Goal: Information Seeking & Learning: Learn about a topic

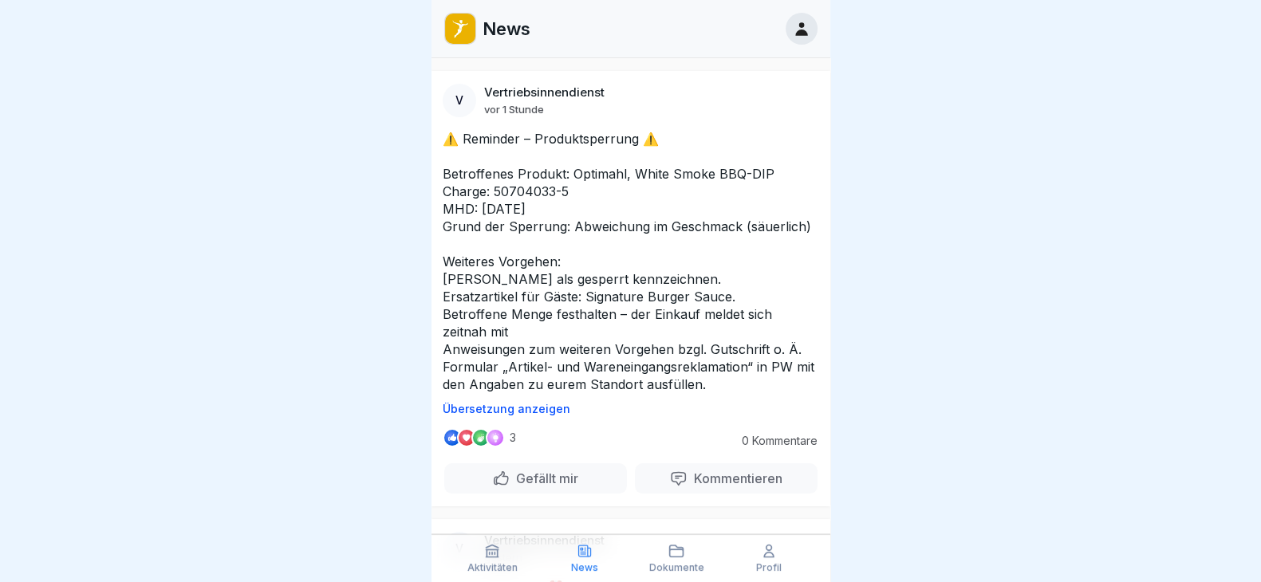
click at [672, 548] on icon at bounding box center [676, 551] width 16 height 16
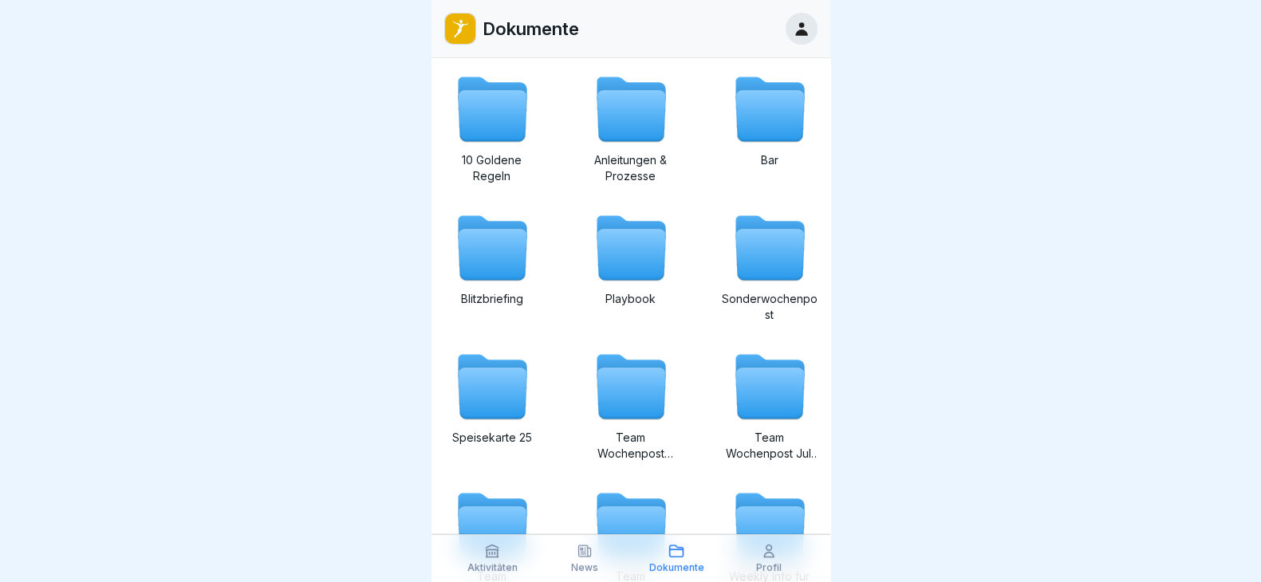
click at [751, 254] on icon at bounding box center [769, 255] width 69 height 51
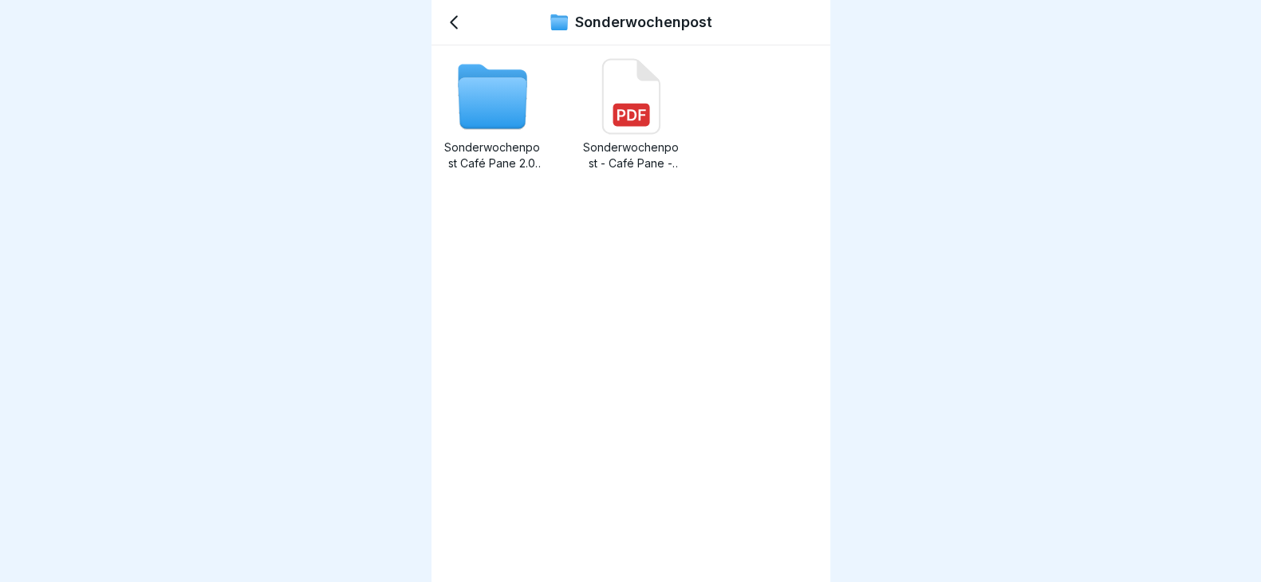
click at [470, 91] on icon at bounding box center [492, 103] width 69 height 51
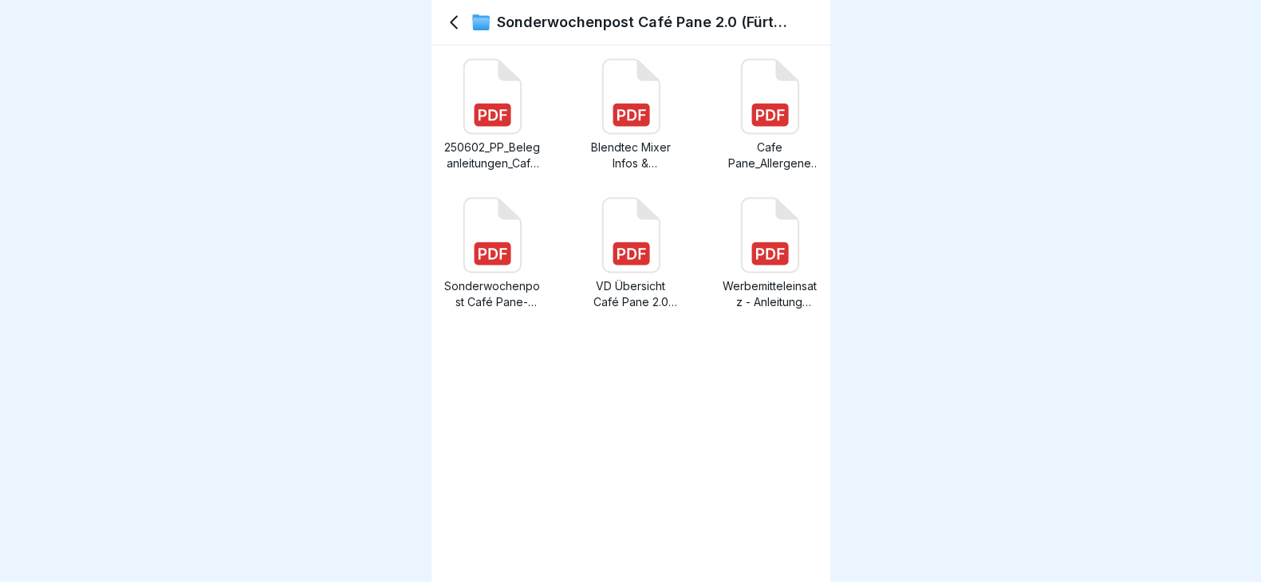
click at [457, 26] on icon at bounding box center [453, 22] width 19 height 19
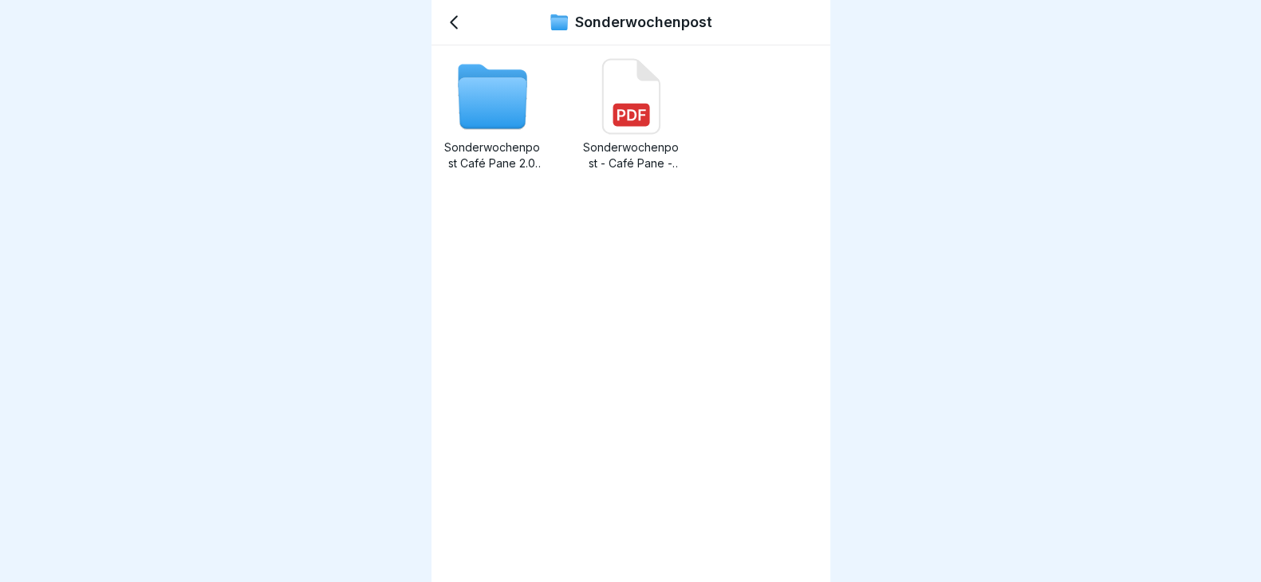
click at [457, 26] on icon at bounding box center [453, 22] width 19 height 19
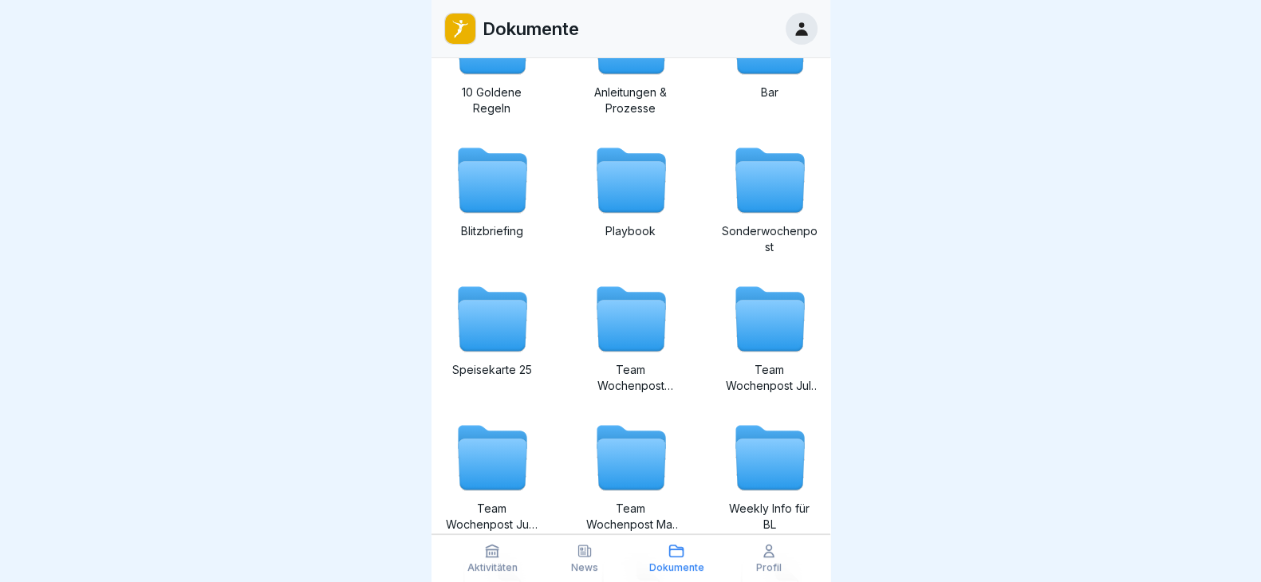
scroll to position [99, 0]
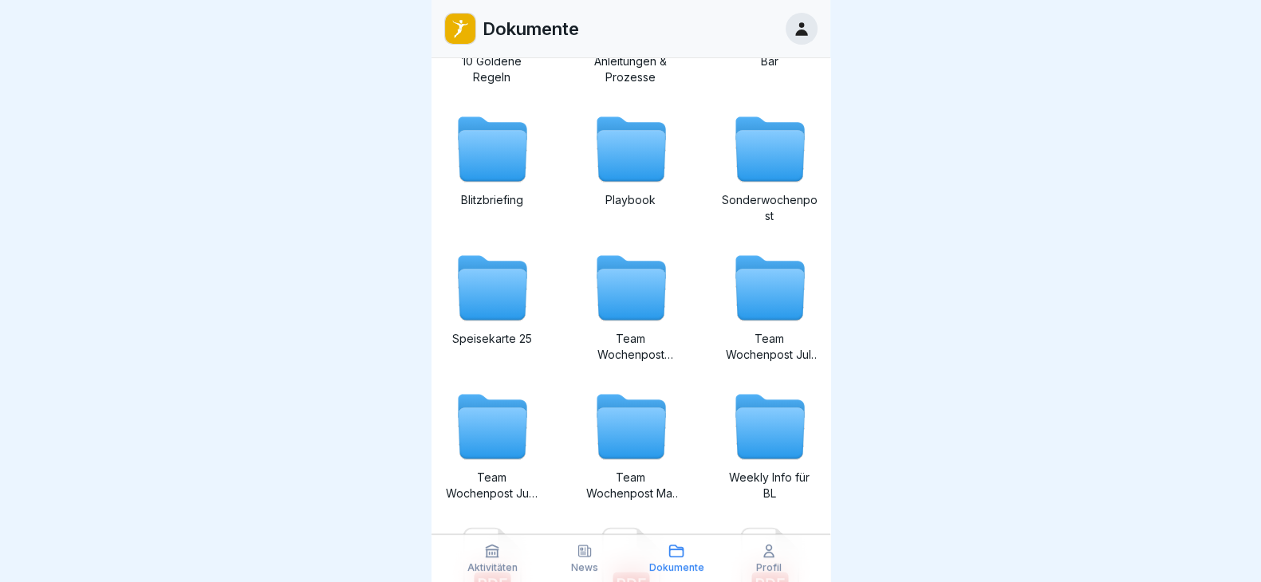
click at [618, 305] on icon at bounding box center [631, 295] width 69 height 51
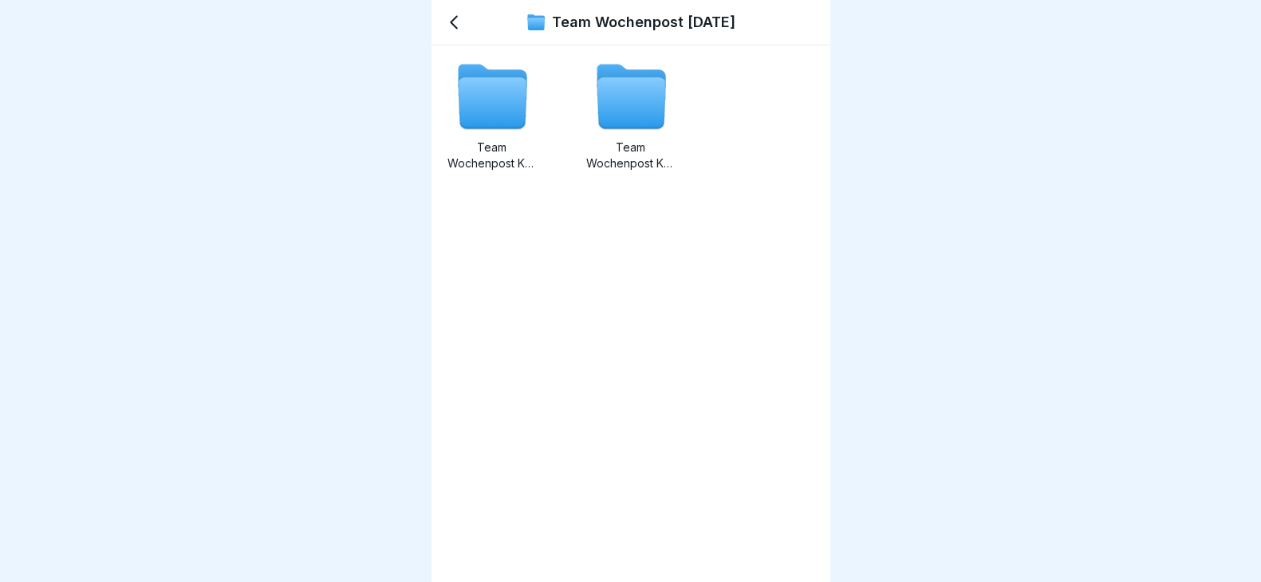
click at [496, 102] on icon at bounding box center [492, 103] width 69 height 51
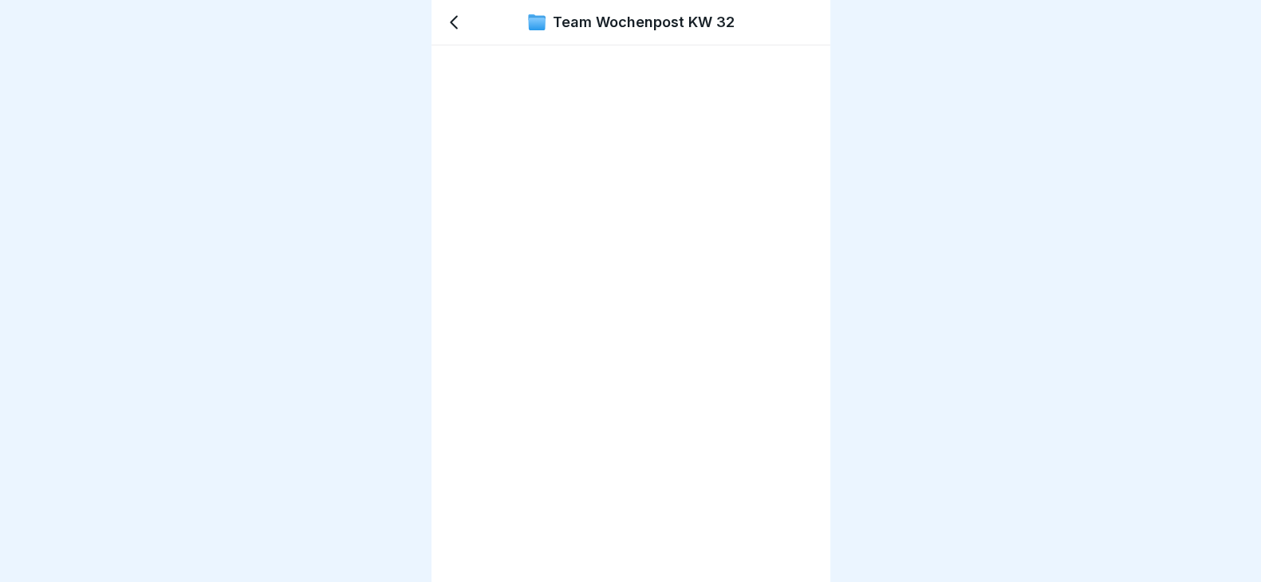
click at [453, 20] on icon at bounding box center [454, 23] width 6 height 12
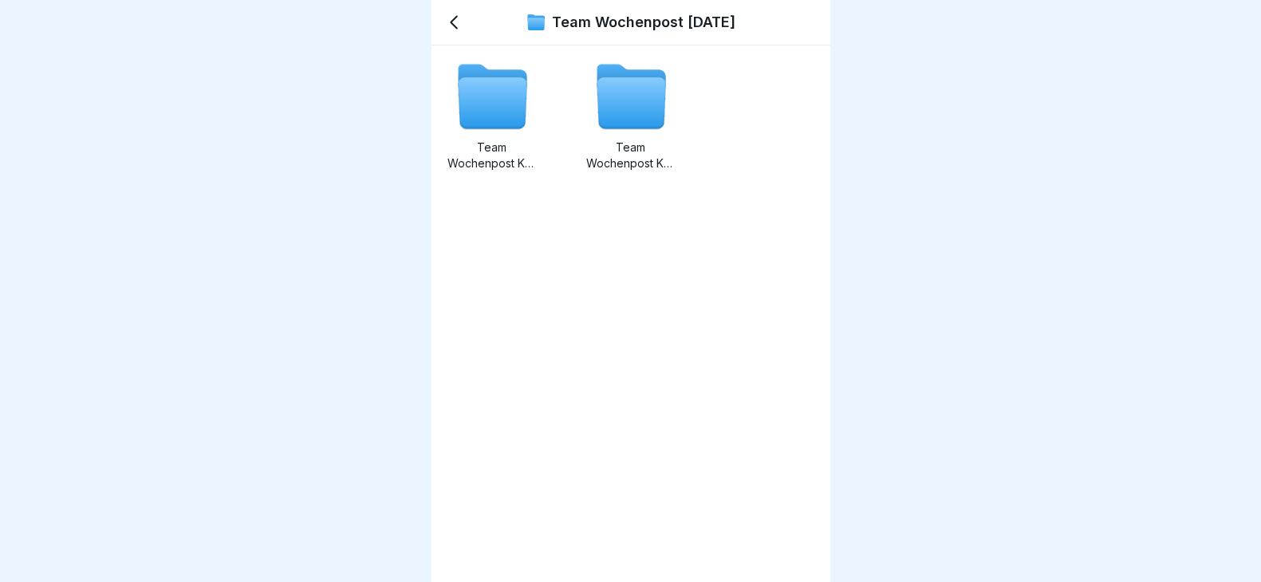
click at [605, 97] on icon at bounding box center [631, 103] width 69 height 51
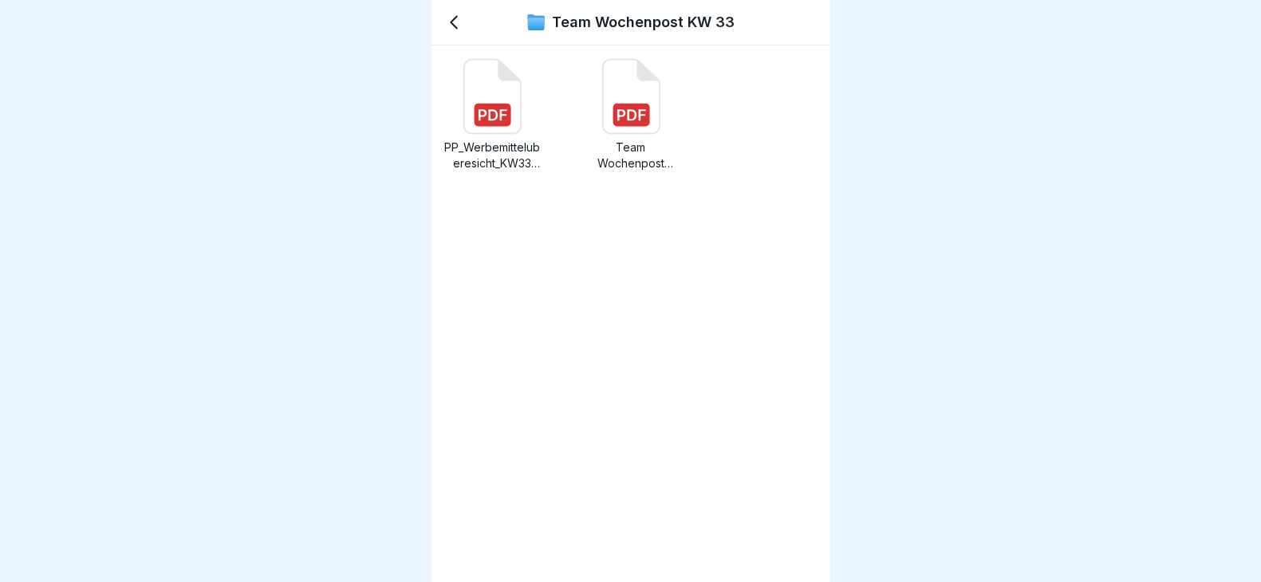
click at [456, 28] on icon at bounding box center [454, 23] width 6 height 12
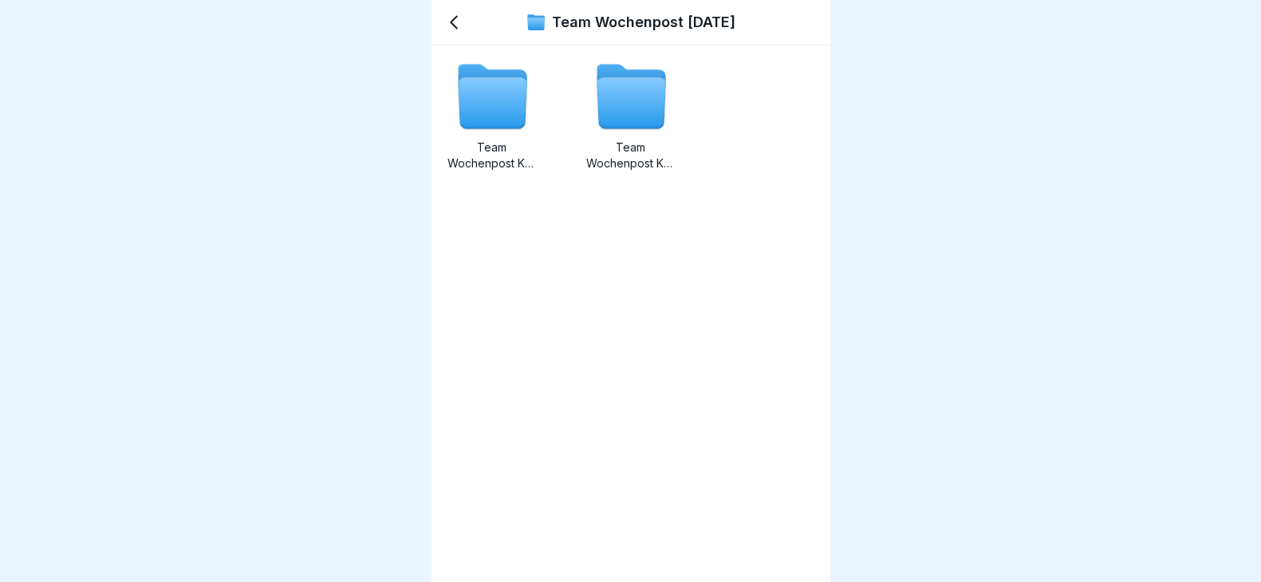
click at [456, 28] on icon at bounding box center [454, 23] width 6 height 12
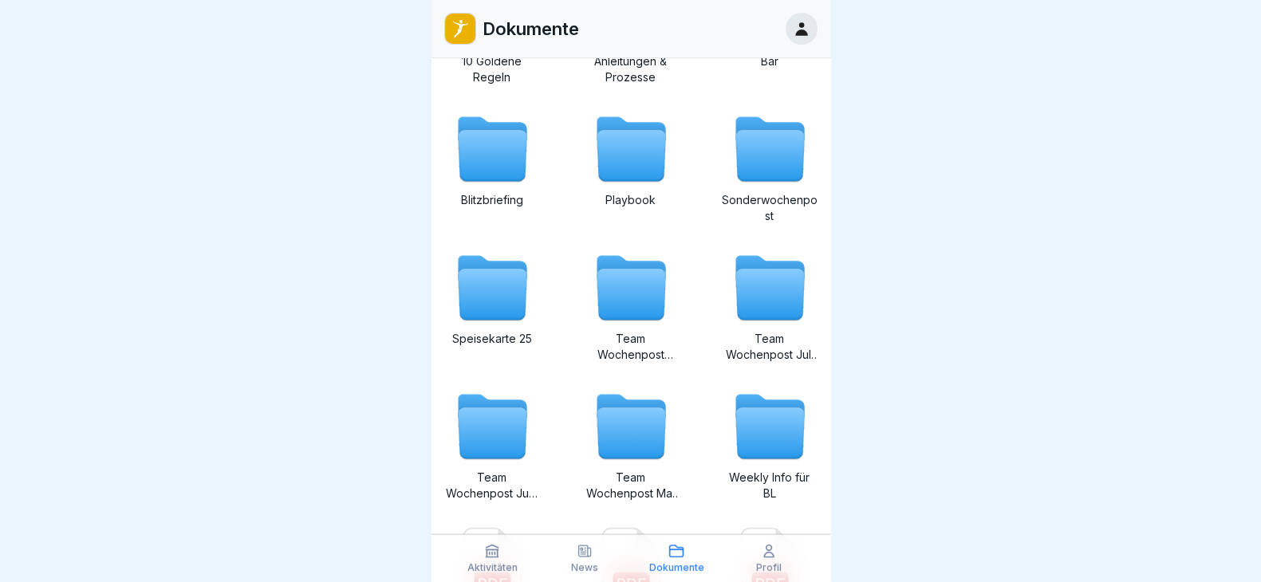
scroll to position [199, 0]
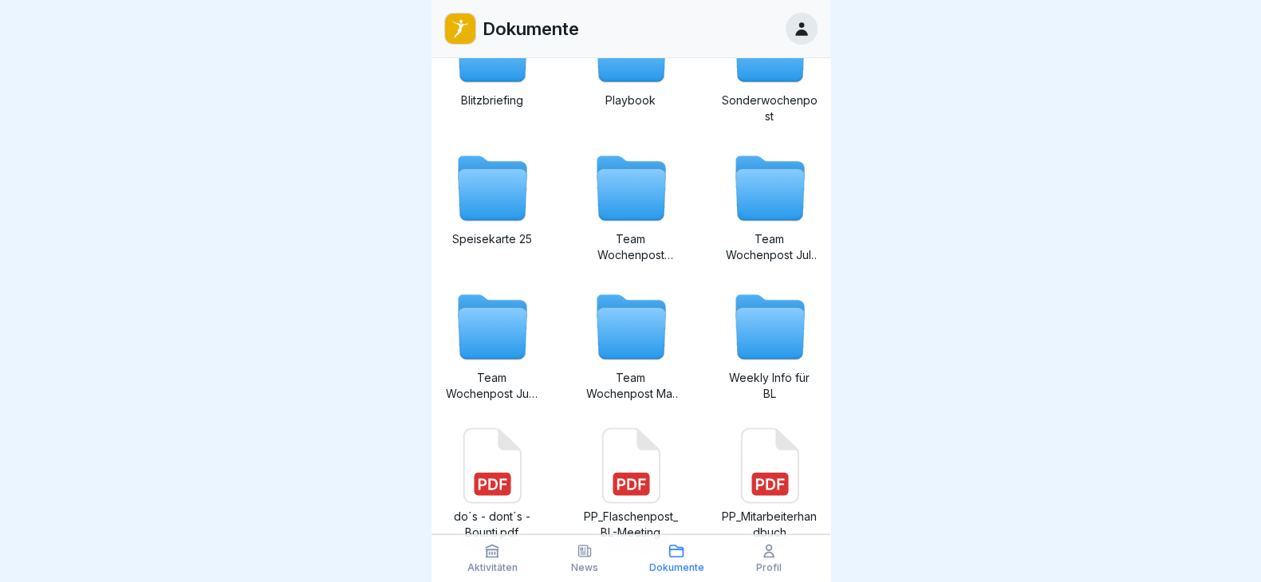
click at [465, 341] on icon at bounding box center [492, 334] width 69 height 51
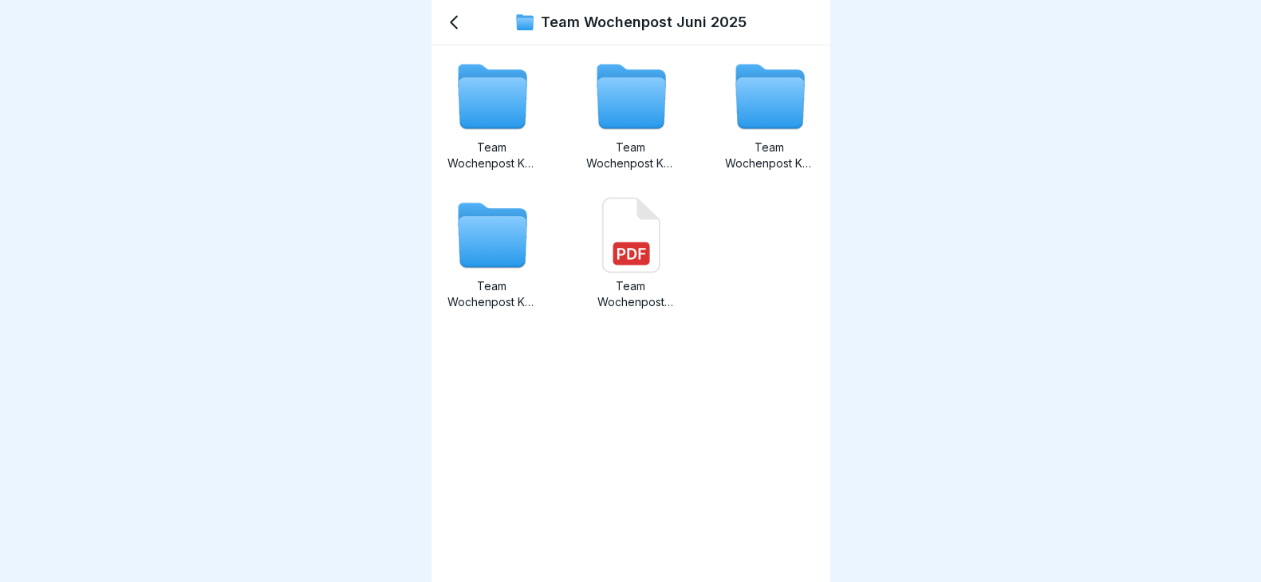
click at [479, 85] on icon at bounding box center [492, 103] width 69 height 51
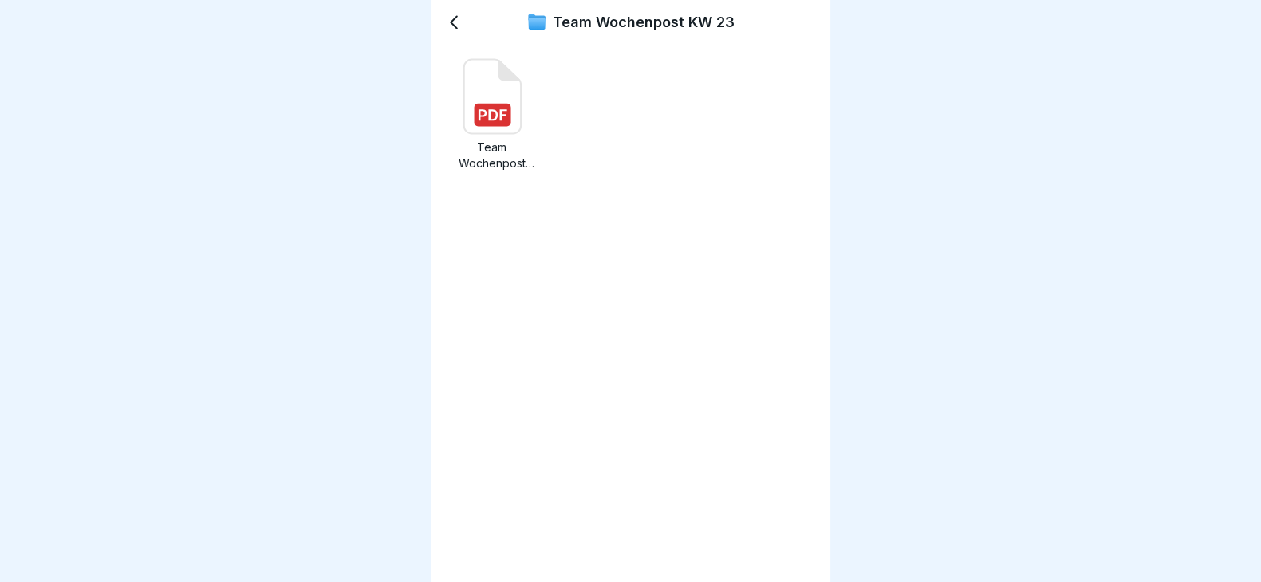
click at [487, 112] on rect at bounding box center [492, 115] width 37 height 23
click at [451, 10] on div "Team Wochenpost KW 23" at bounding box center [630, 22] width 399 height 45
click at [452, 28] on icon at bounding box center [453, 22] width 19 height 19
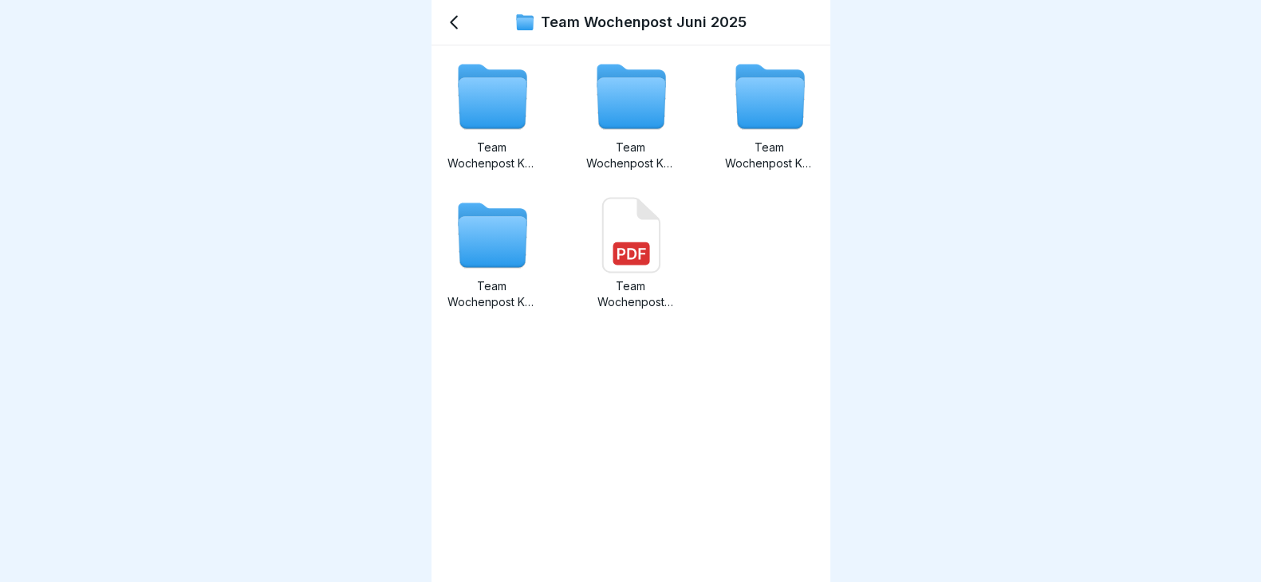
click at [607, 109] on icon at bounding box center [631, 103] width 69 height 51
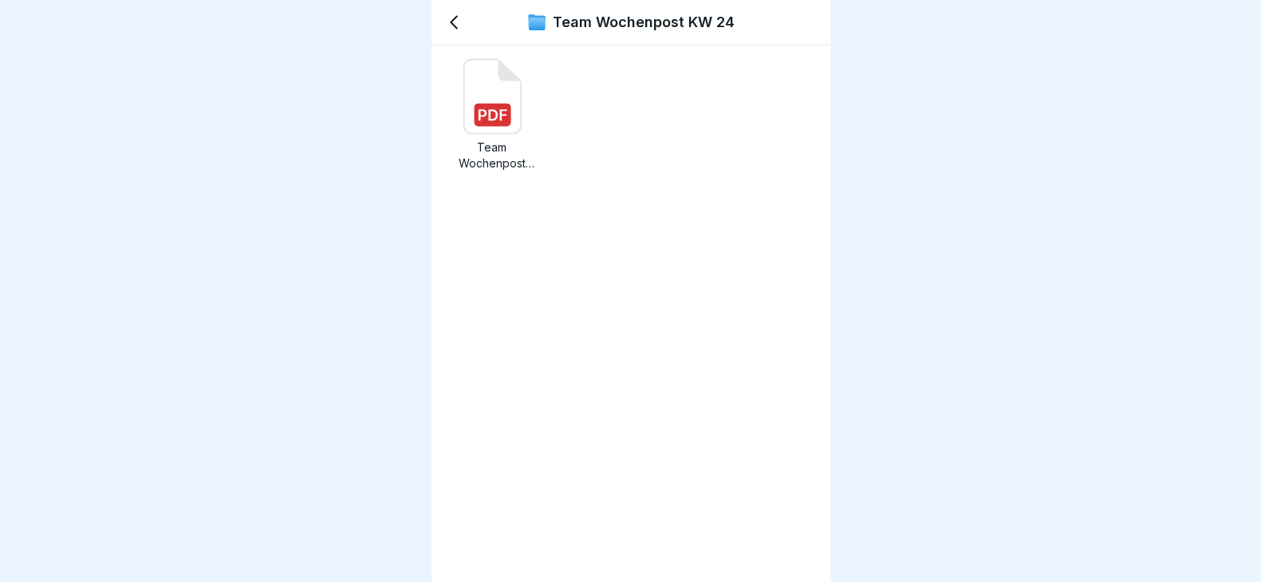
click at [520, 113] on icon at bounding box center [491, 97] width 57 height 74
click at [463, 22] on div "Team Wochenpost KW 24" at bounding box center [630, 22] width 399 height 45
click at [456, 23] on icon at bounding box center [453, 22] width 19 height 19
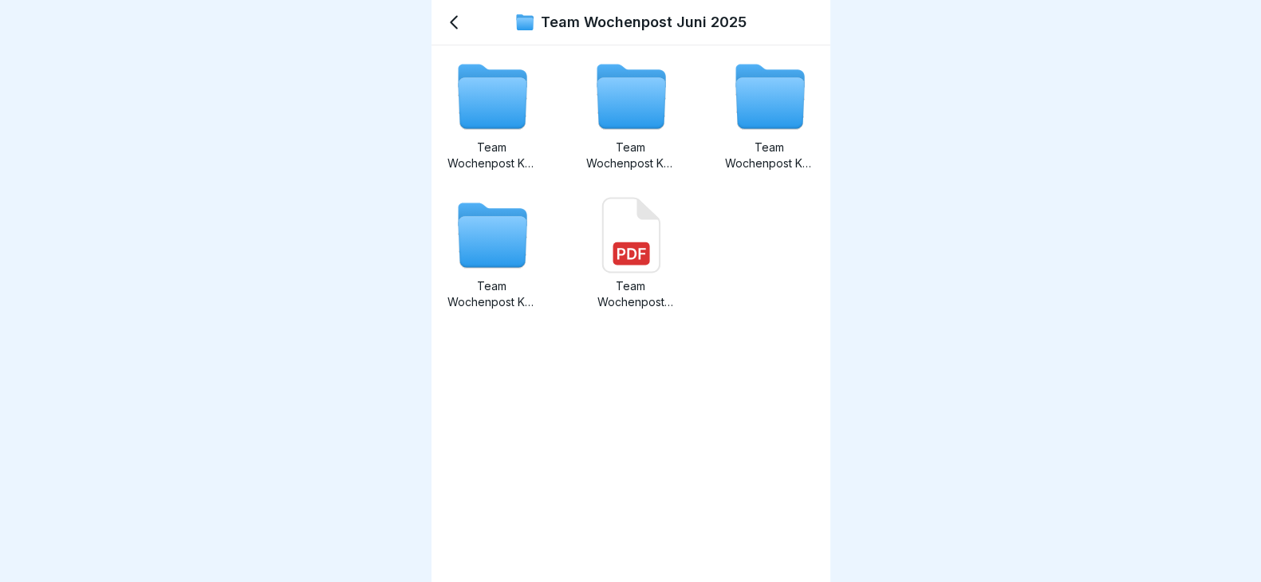
click at [755, 106] on icon at bounding box center [769, 103] width 69 height 51
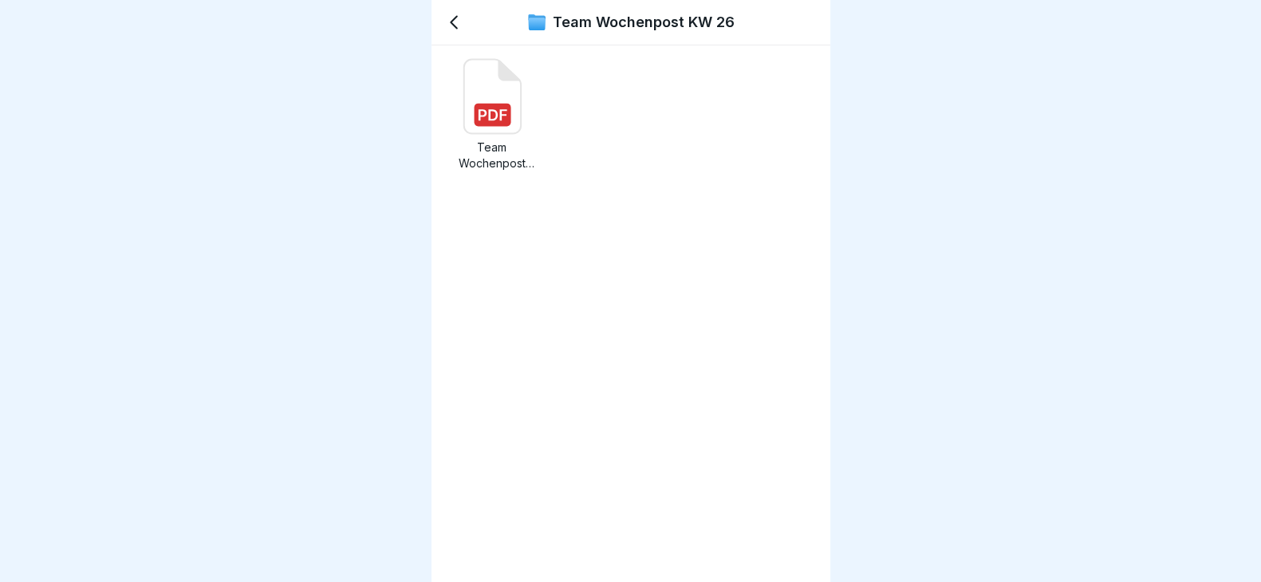
click at [479, 116] on icon at bounding box center [492, 114] width 29 height 11
click at [451, 23] on icon at bounding box center [454, 23] width 6 height 12
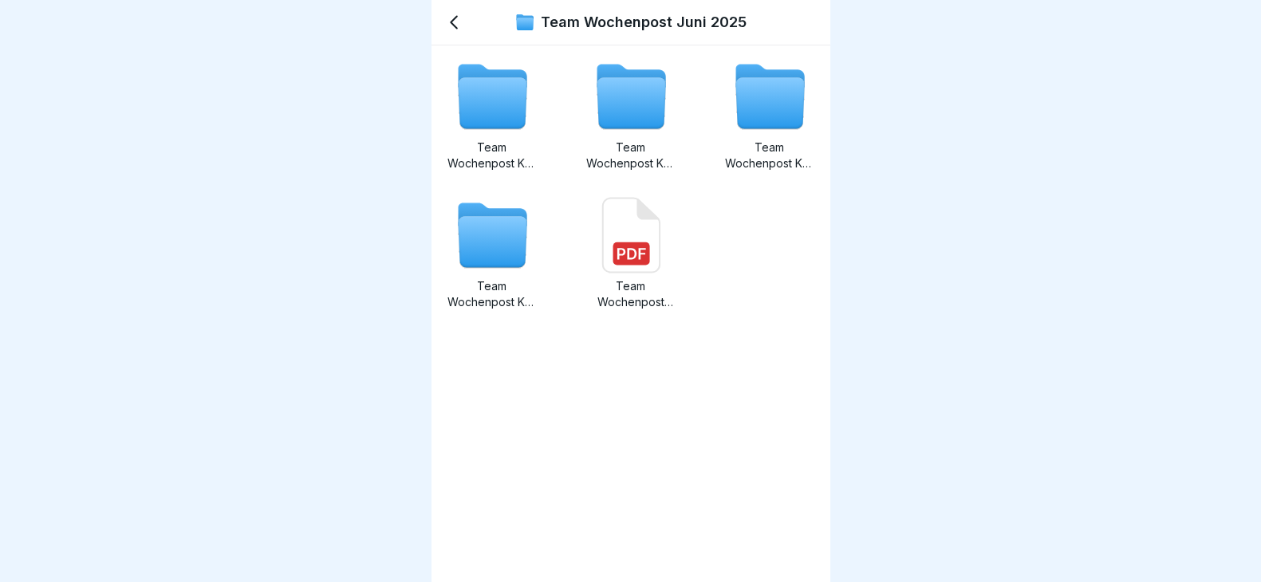
click at [514, 236] on icon at bounding box center [492, 242] width 69 height 51
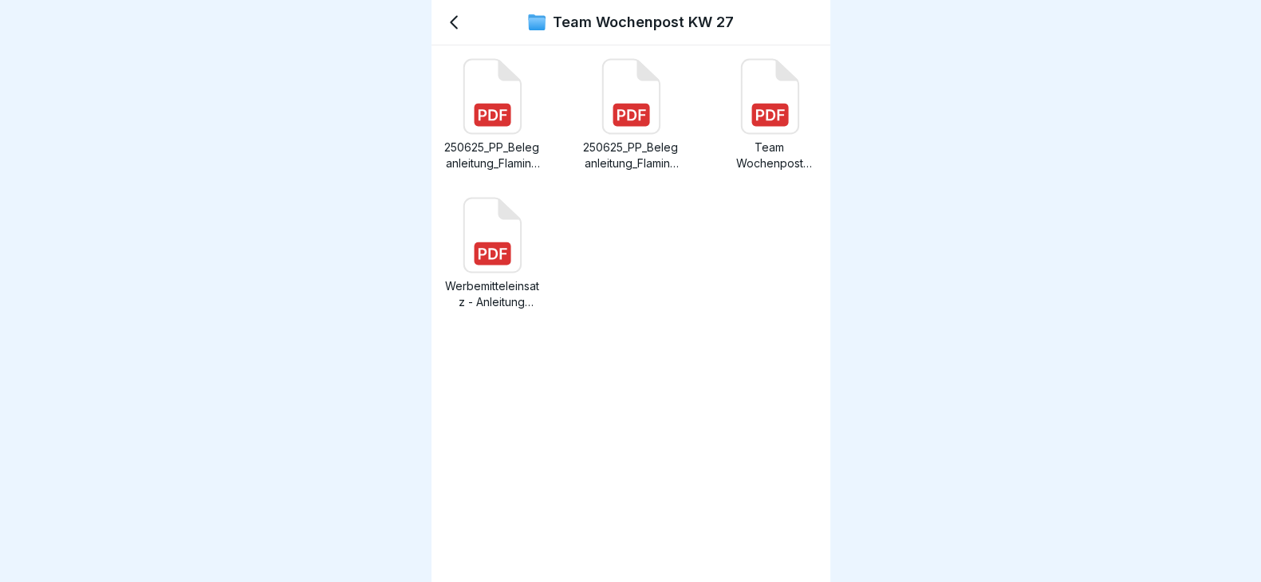
click at [755, 115] on icon at bounding box center [769, 114] width 29 height 11
click at [451, 10] on div "Team Wochenpost KW 27" at bounding box center [630, 22] width 399 height 45
click at [451, 17] on icon at bounding box center [453, 22] width 19 height 19
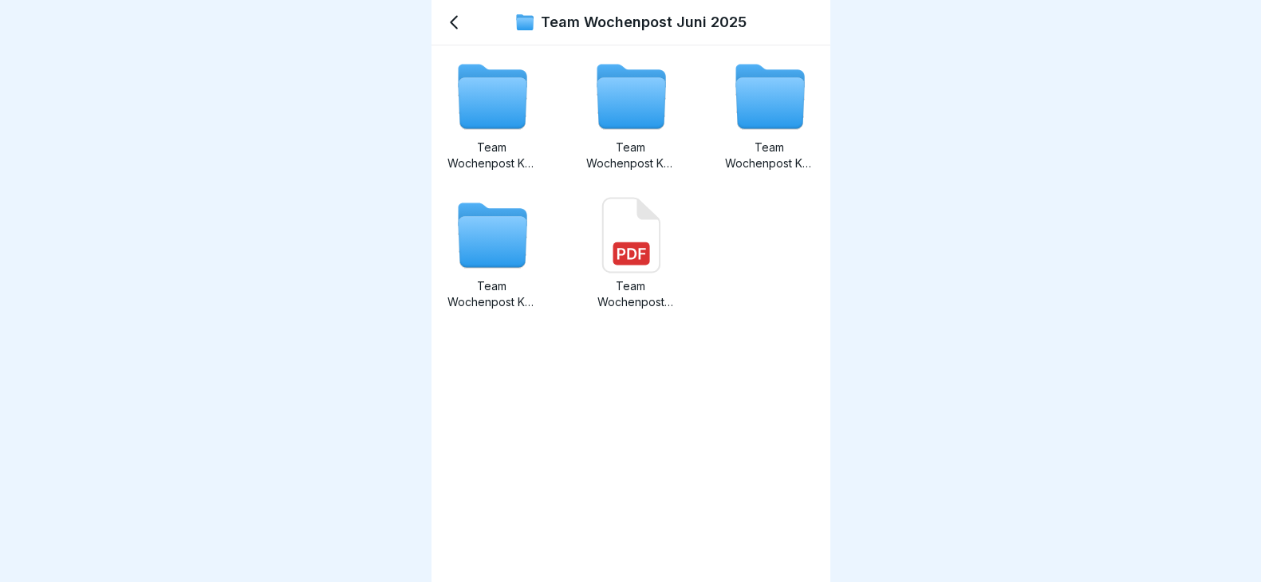
click at [459, 232] on icon at bounding box center [492, 242] width 69 height 51
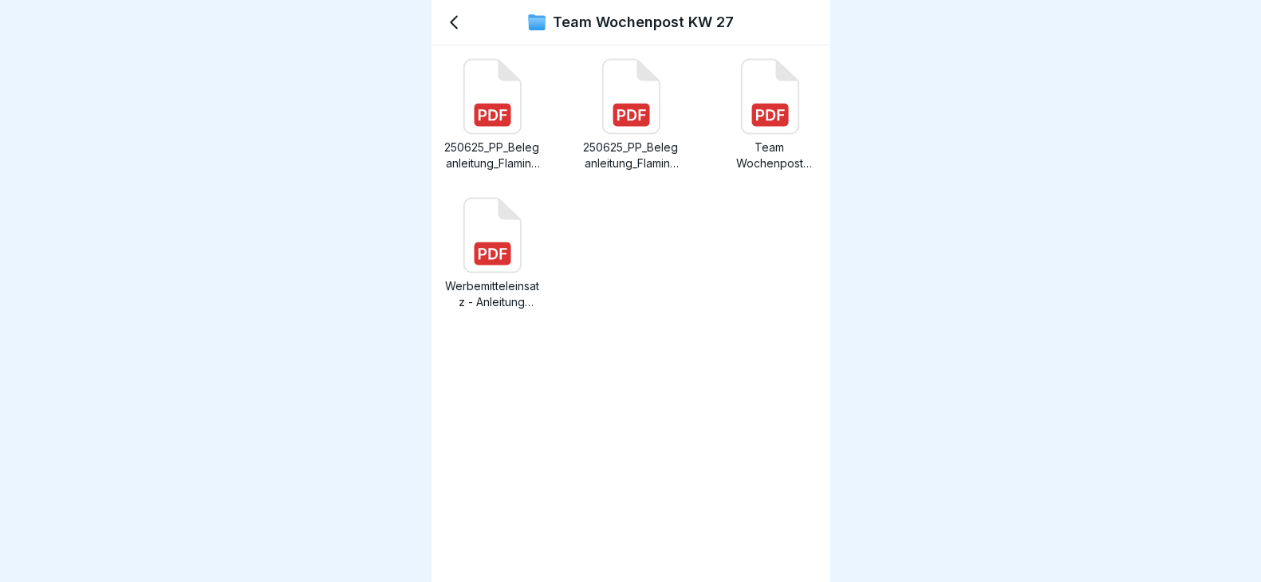
click at [453, 26] on icon at bounding box center [454, 23] width 6 height 12
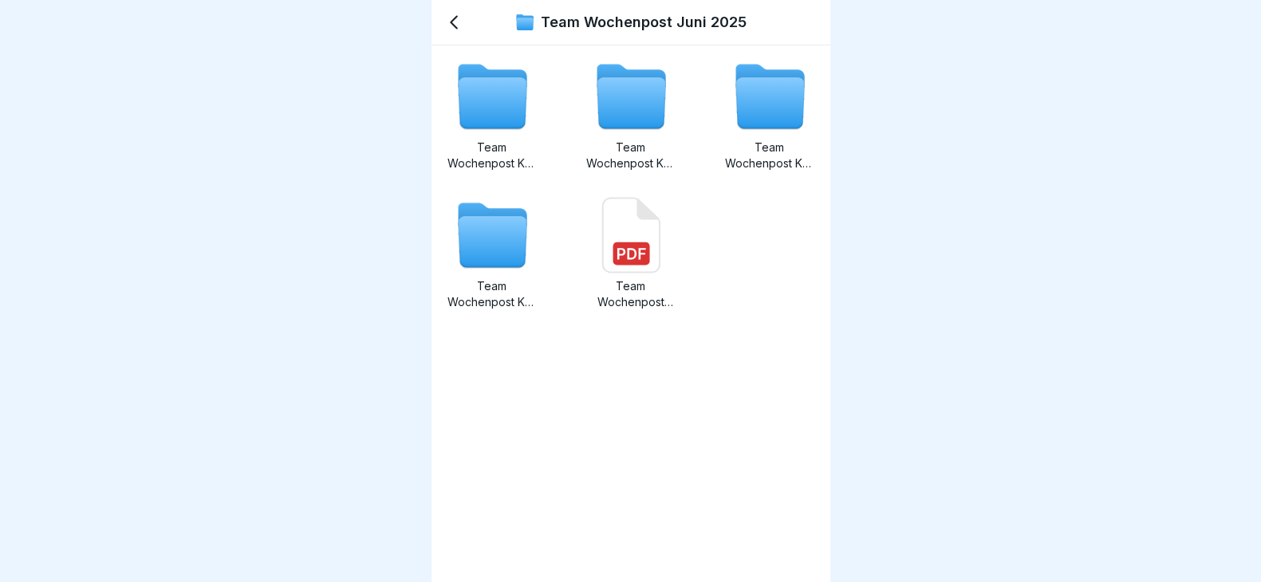
click at [618, 246] on rect at bounding box center [631, 253] width 37 height 23
click at [613, 251] on rect at bounding box center [631, 253] width 37 height 23
click at [455, 22] on icon at bounding box center [453, 22] width 19 height 19
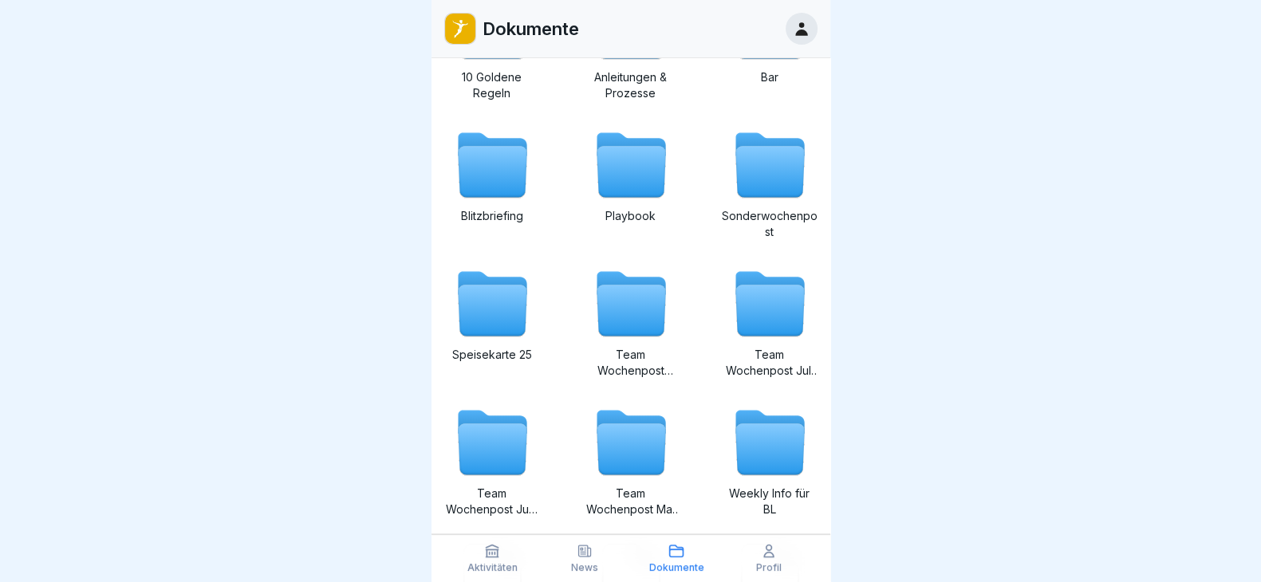
scroll to position [242, 0]
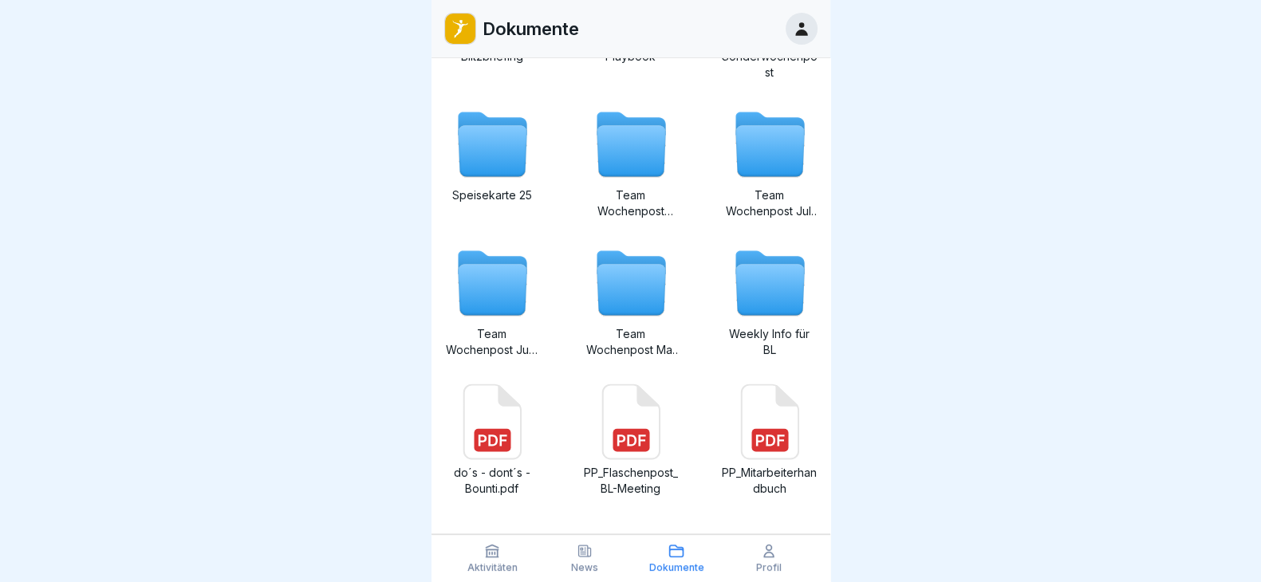
click at [762, 165] on icon at bounding box center [769, 151] width 69 height 51
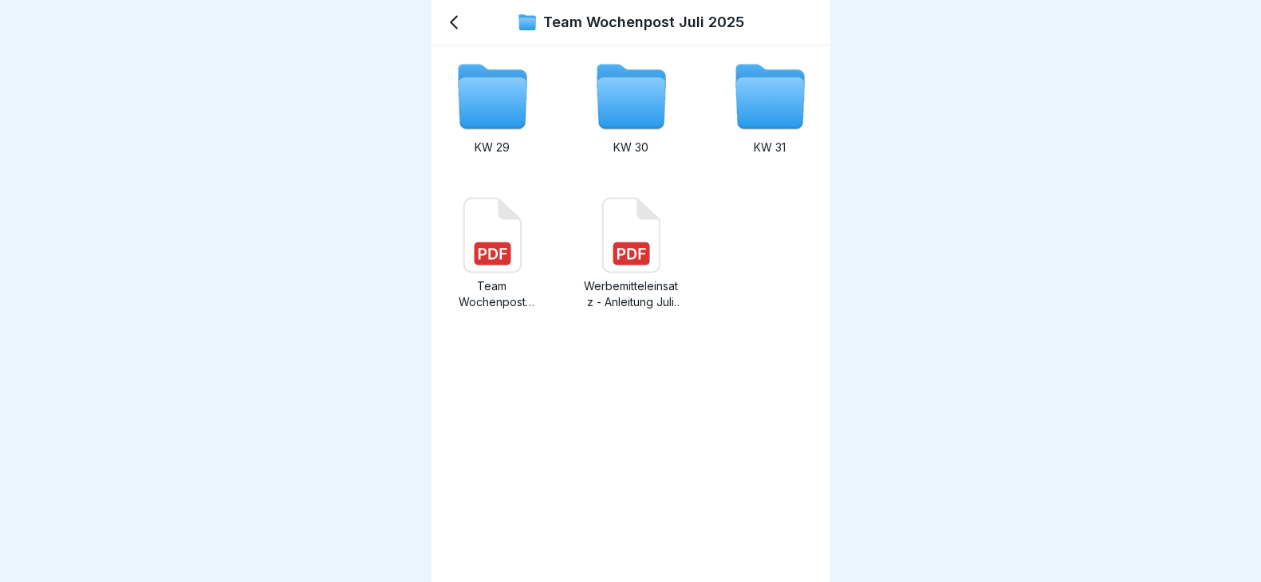
click at [499, 112] on icon at bounding box center [492, 103] width 69 height 51
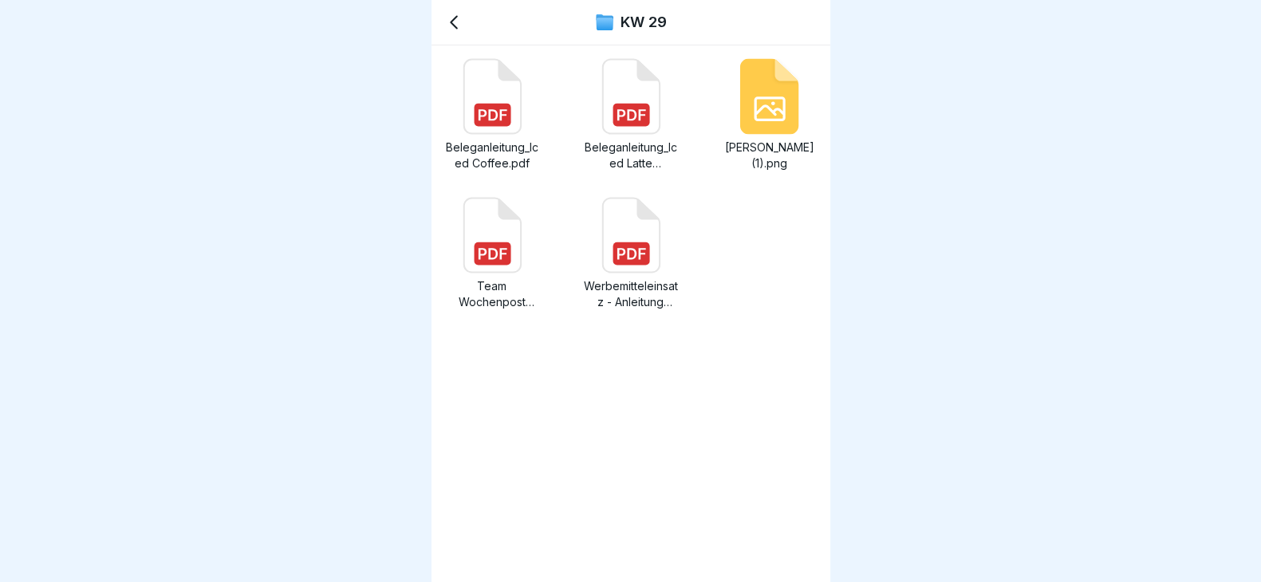
click at [483, 246] on rect at bounding box center [492, 253] width 37 height 23
click at [451, 18] on icon at bounding box center [453, 22] width 19 height 19
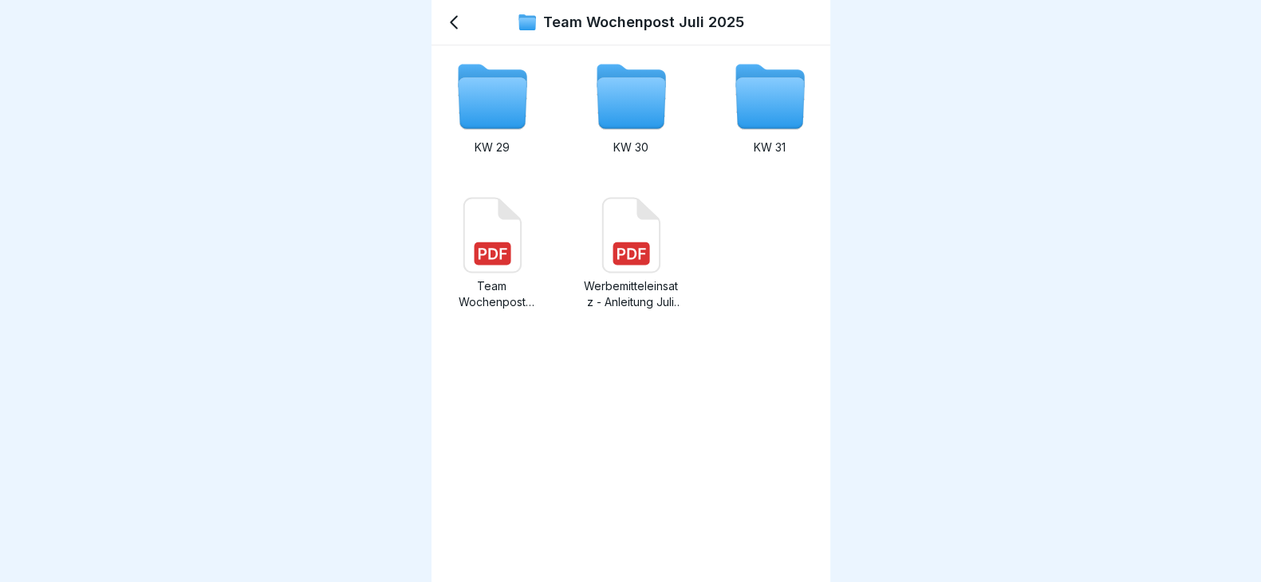
click at [597, 104] on icon at bounding box center [631, 103] width 69 height 51
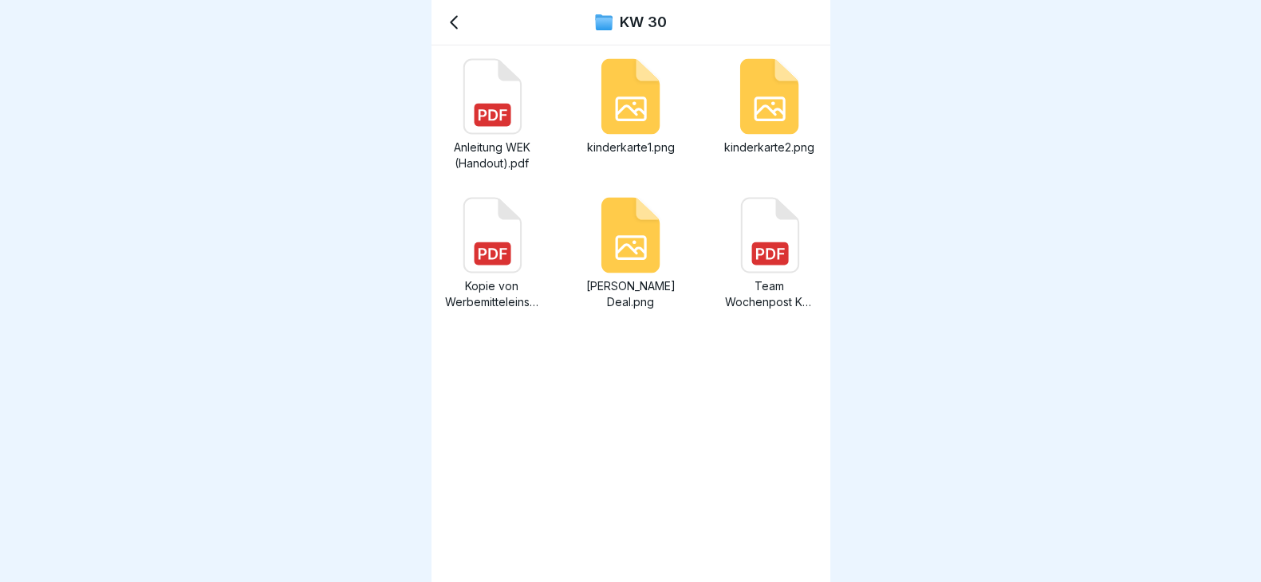
click at [752, 227] on icon at bounding box center [769, 236] width 57 height 74
click at [455, 26] on icon at bounding box center [454, 23] width 6 height 12
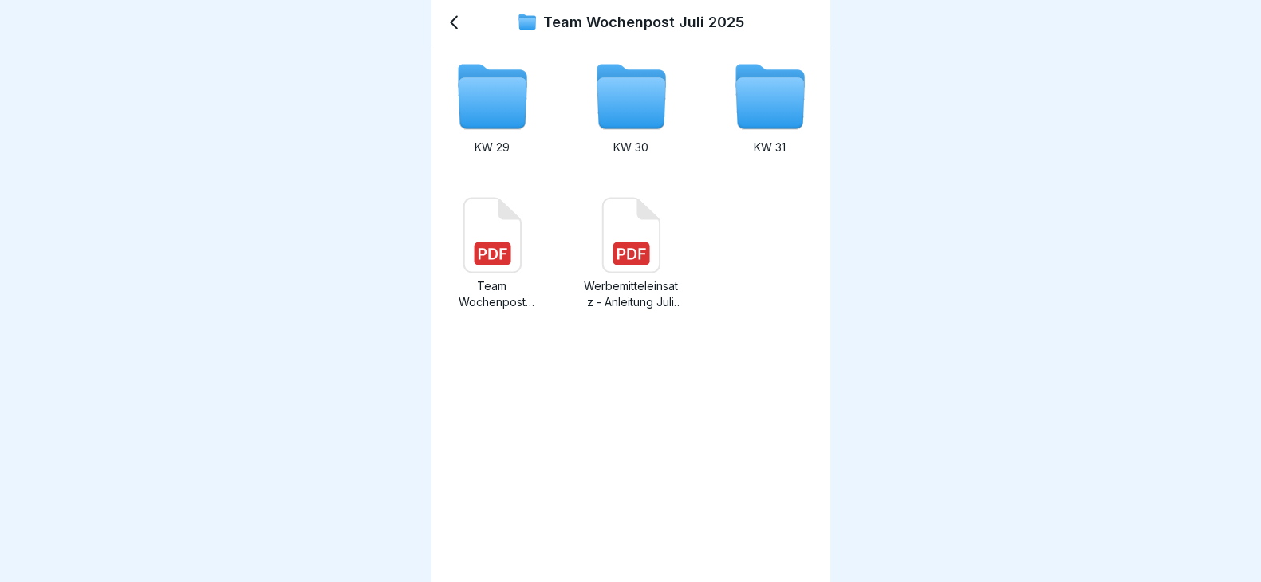
click at [777, 97] on icon at bounding box center [769, 103] width 69 height 51
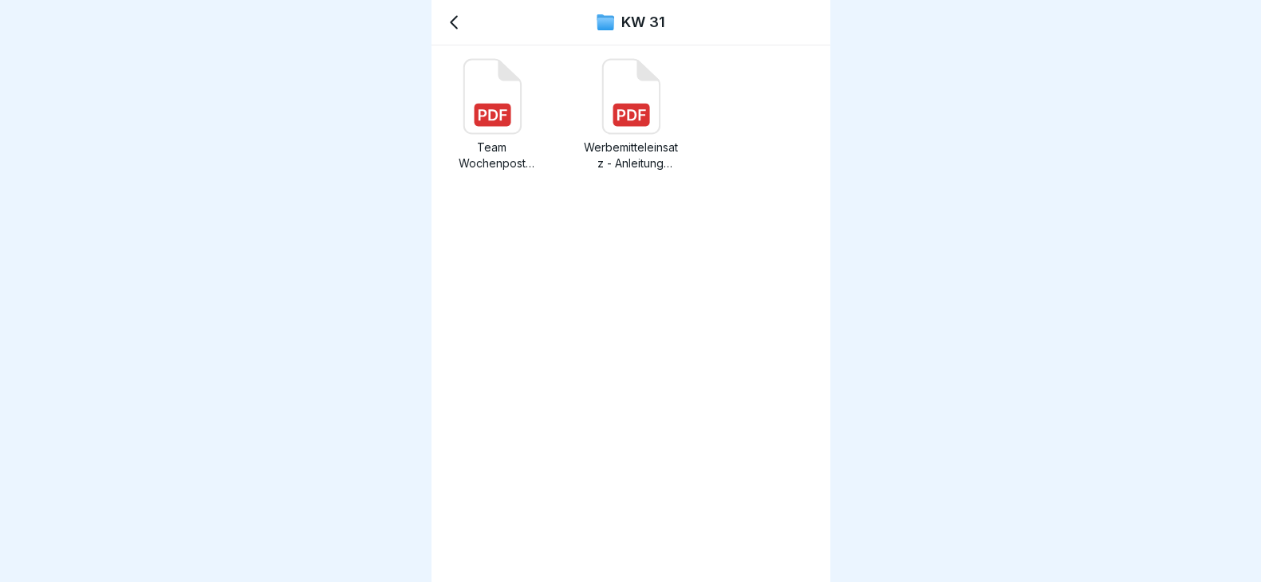
click at [479, 105] on rect at bounding box center [492, 115] width 37 height 23
click at [453, 18] on icon at bounding box center [454, 23] width 6 height 12
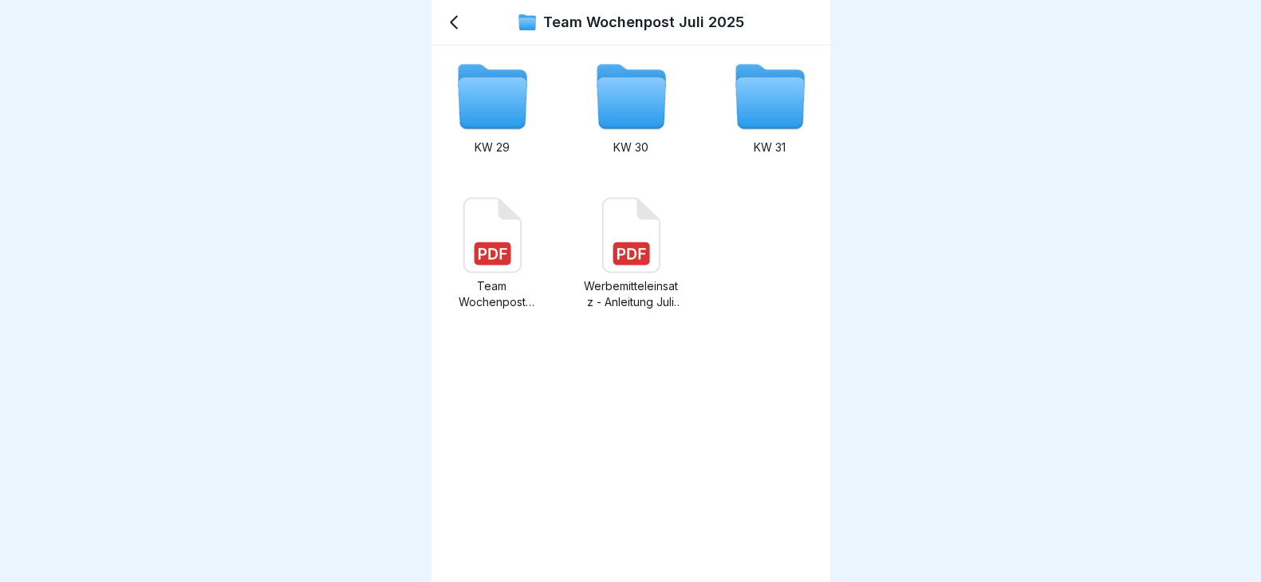
click at [498, 232] on icon at bounding box center [491, 236] width 57 height 74
click at [454, 22] on icon at bounding box center [453, 22] width 19 height 19
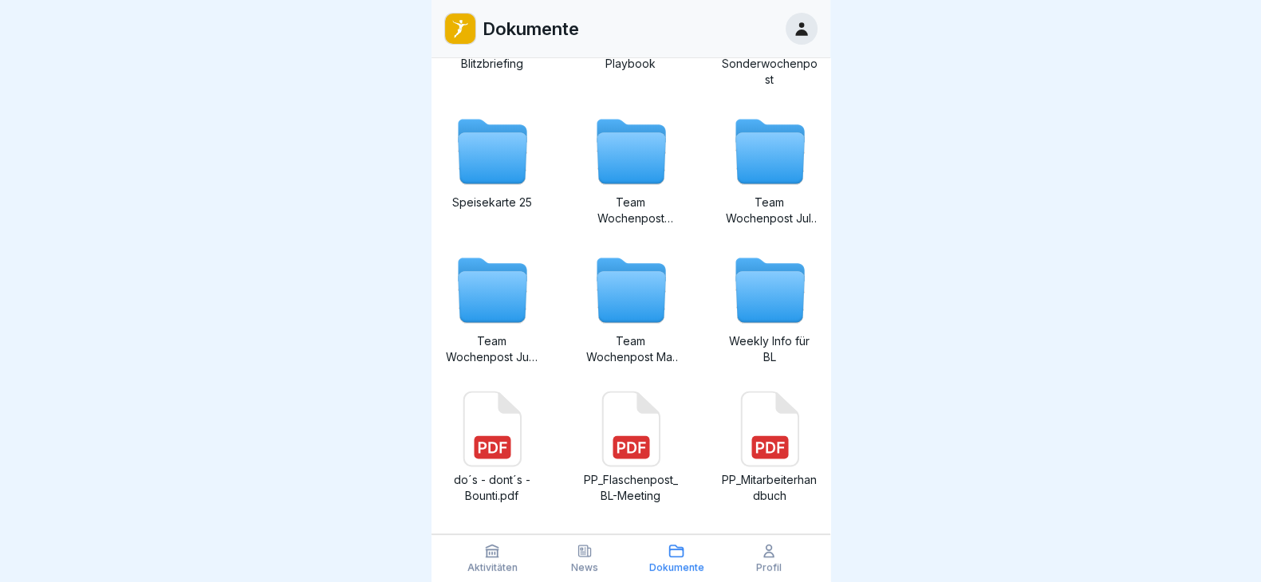
scroll to position [242, 0]
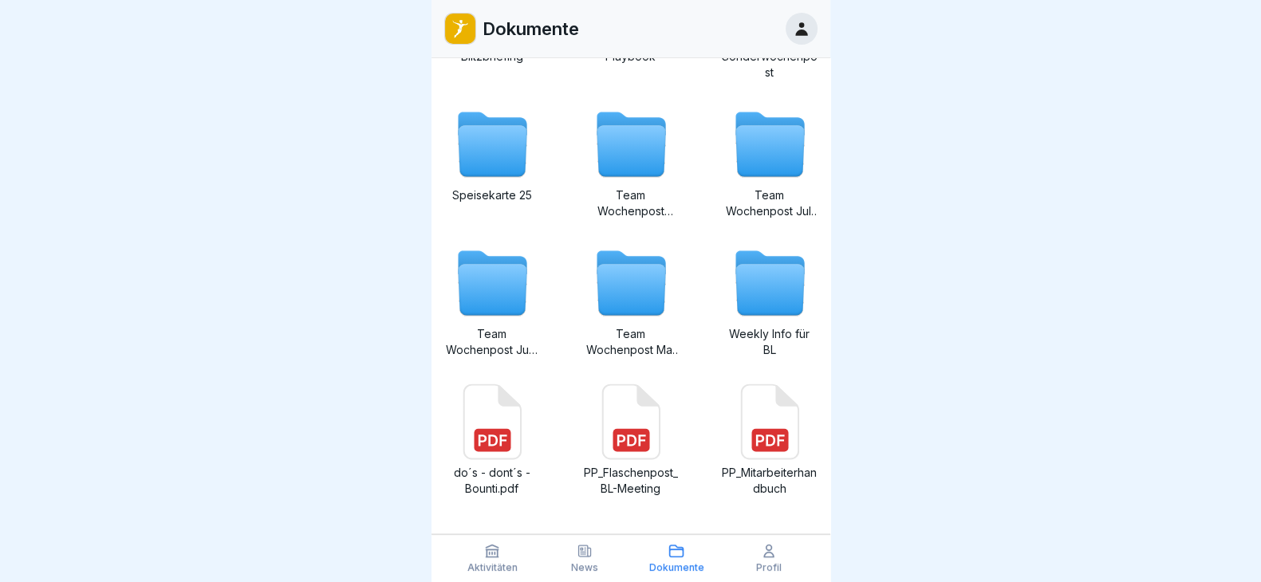
click at [618, 288] on icon at bounding box center [631, 290] width 69 height 51
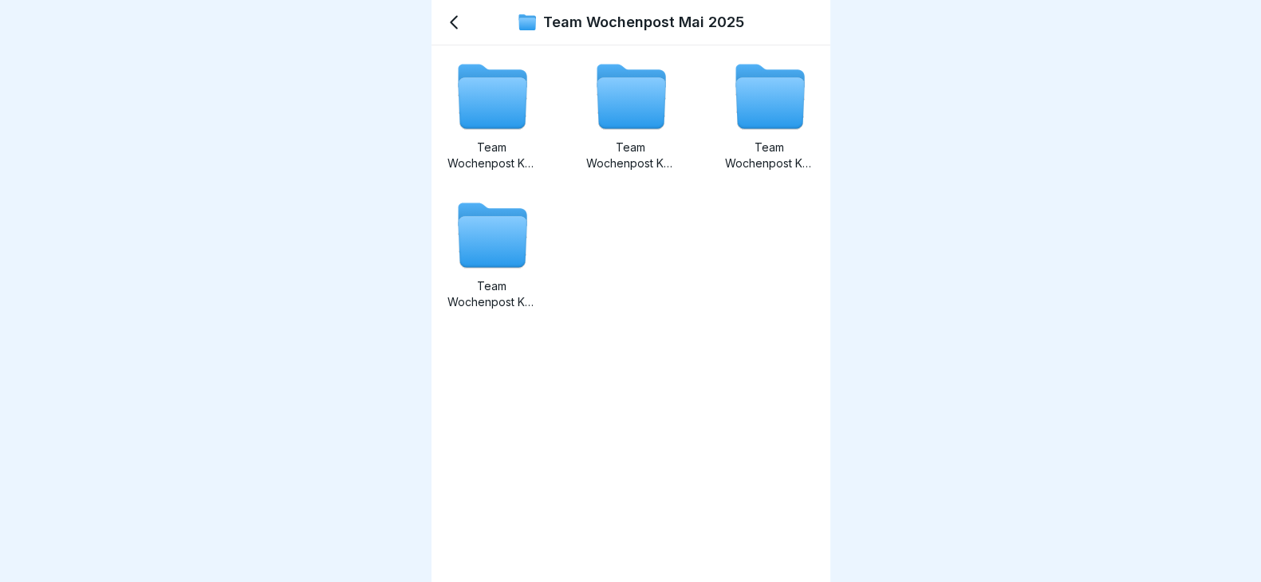
click at [455, 25] on icon at bounding box center [453, 22] width 19 height 19
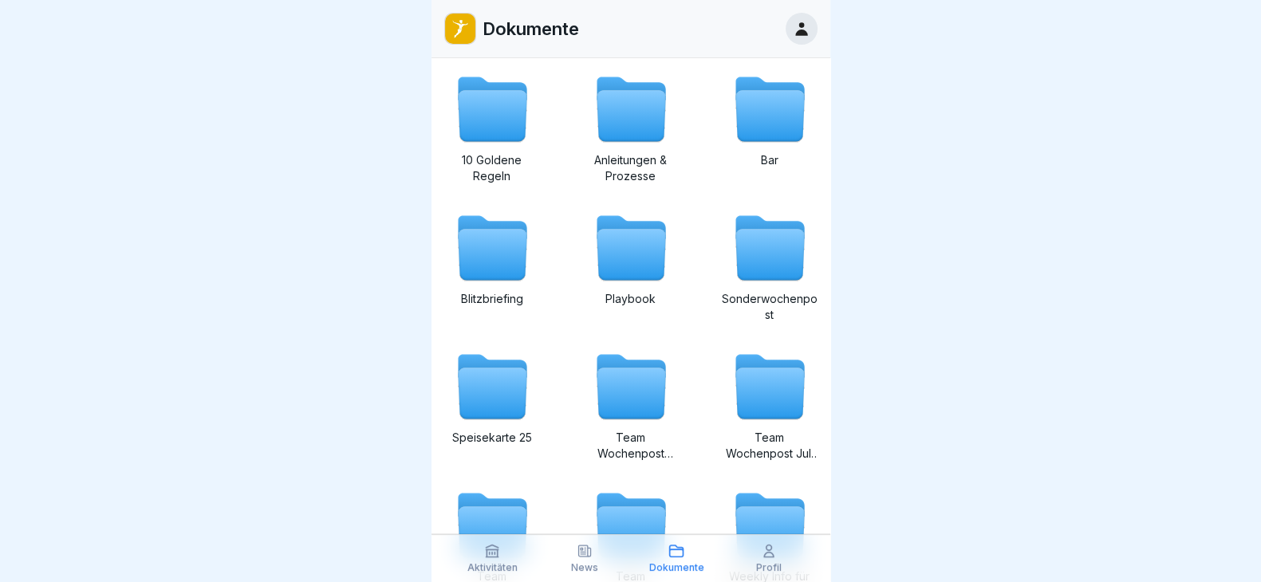
click at [641, 389] on icon at bounding box center [631, 393] width 69 height 51
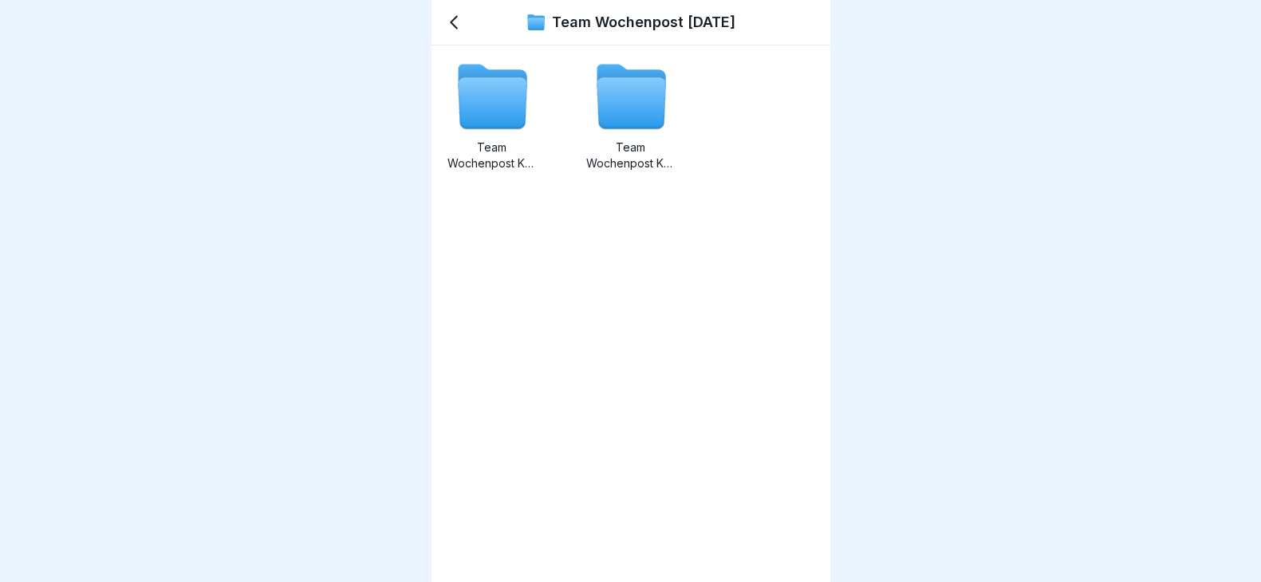
click at [471, 85] on icon at bounding box center [492, 103] width 69 height 51
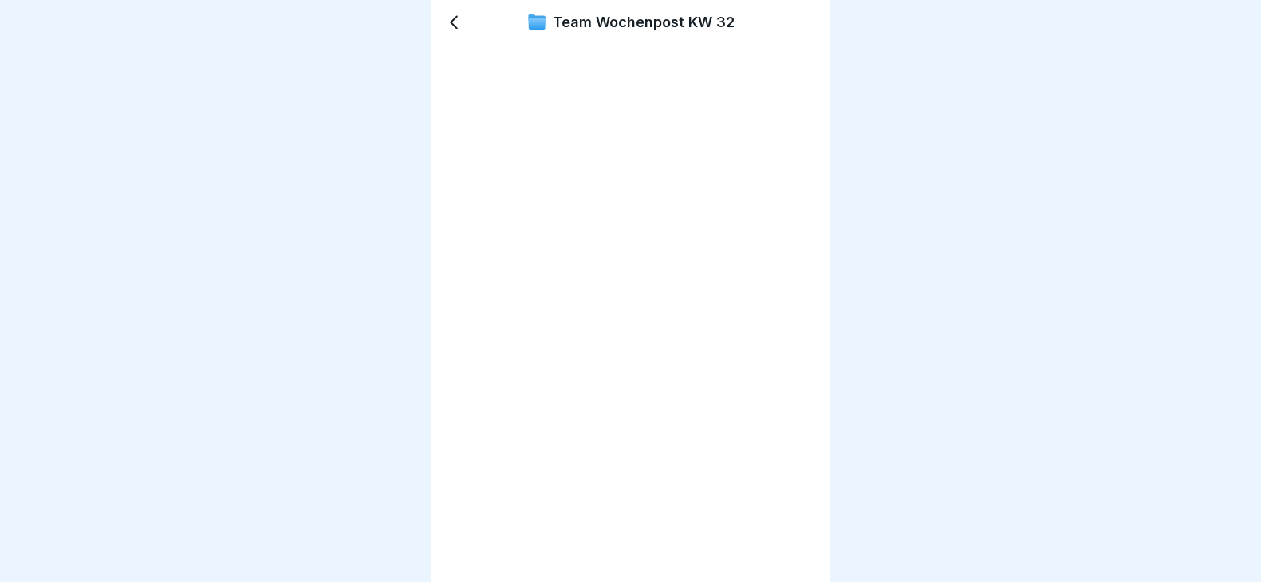
click at [458, 18] on icon at bounding box center [453, 22] width 19 height 19
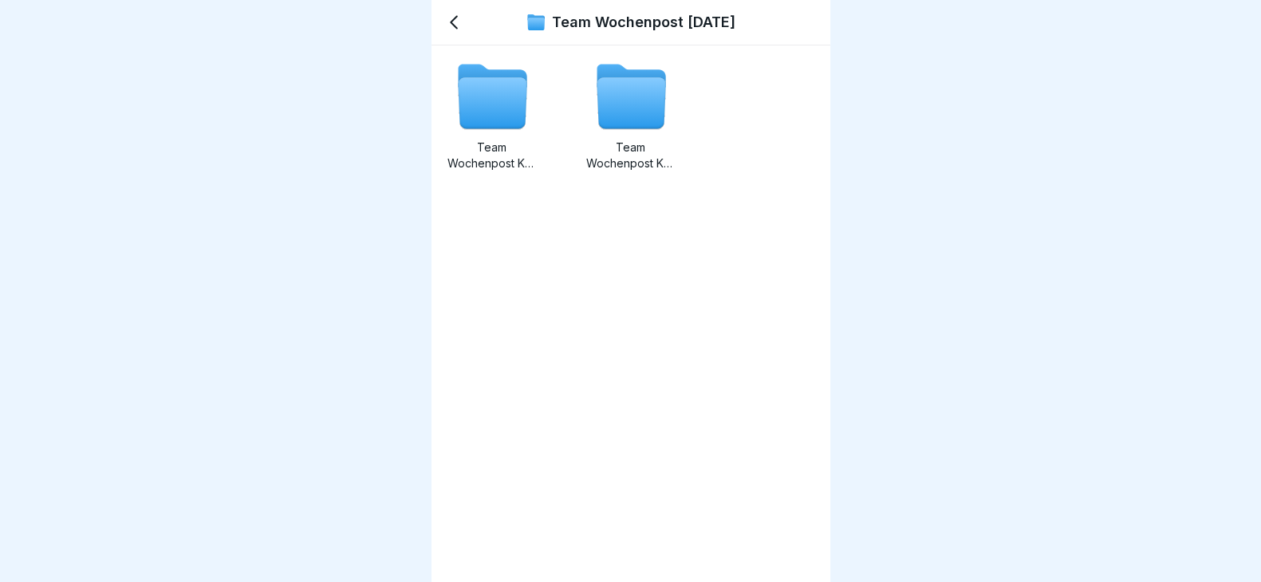
click at [617, 103] on icon at bounding box center [631, 103] width 69 height 51
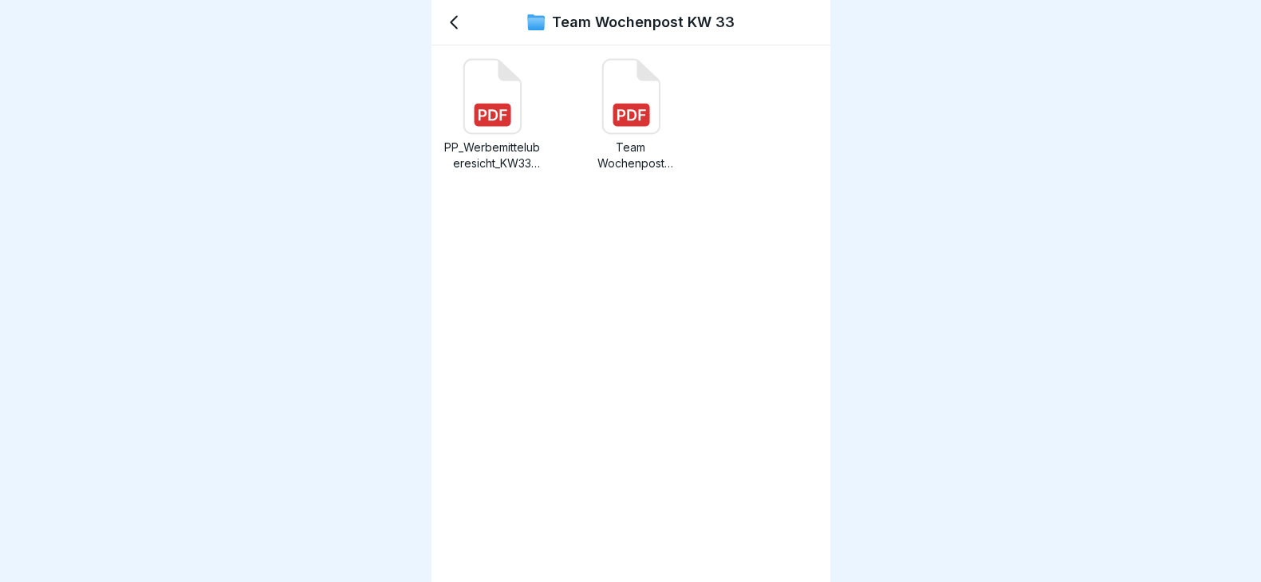
click at [617, 112] on rect at bounding box center [631, 115] width 37 height 23
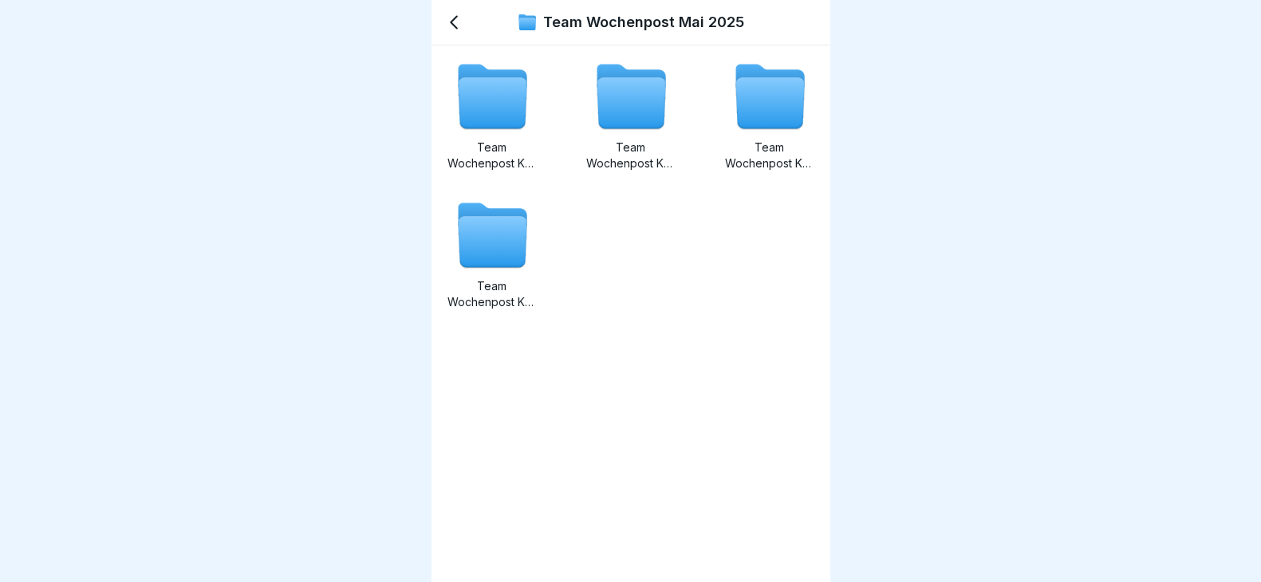
click at [451, 18] on icon at bounding box center [453, 22] width 19 height 19
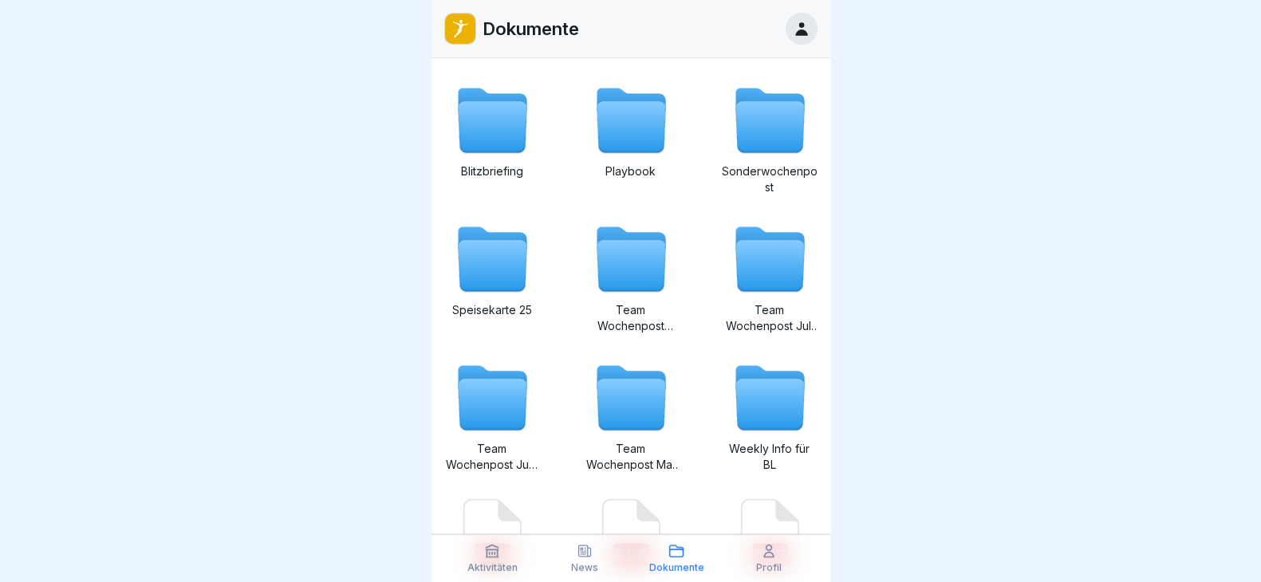
scroll to position [199, 0]
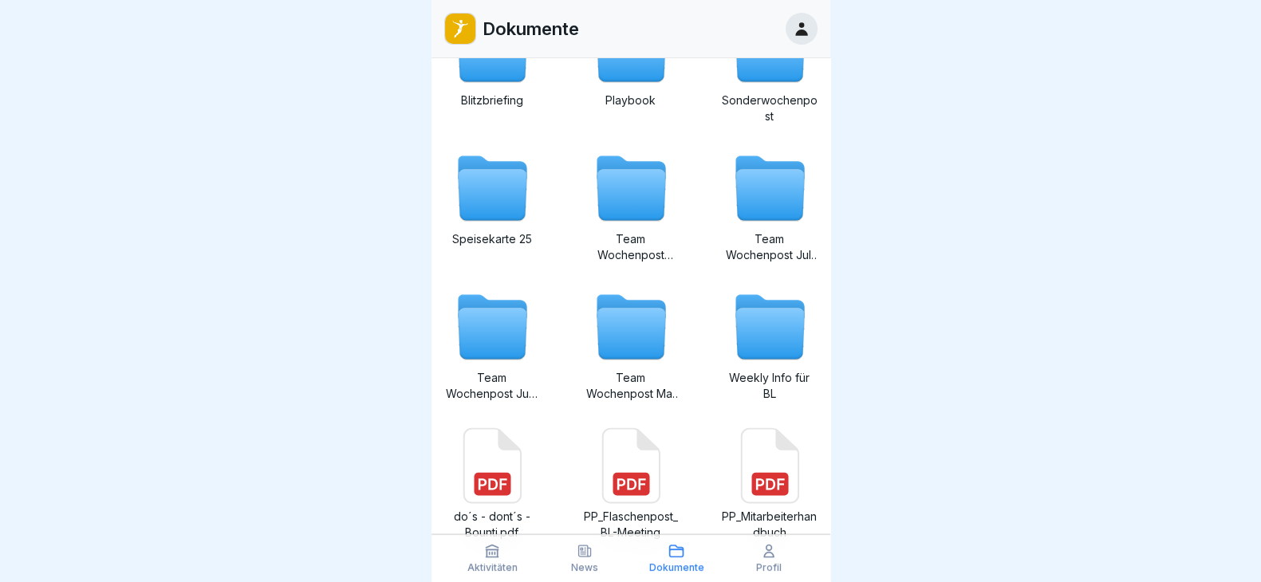
click at [746, 346] on icon at bounding box center [769, 334] width 69 height 51
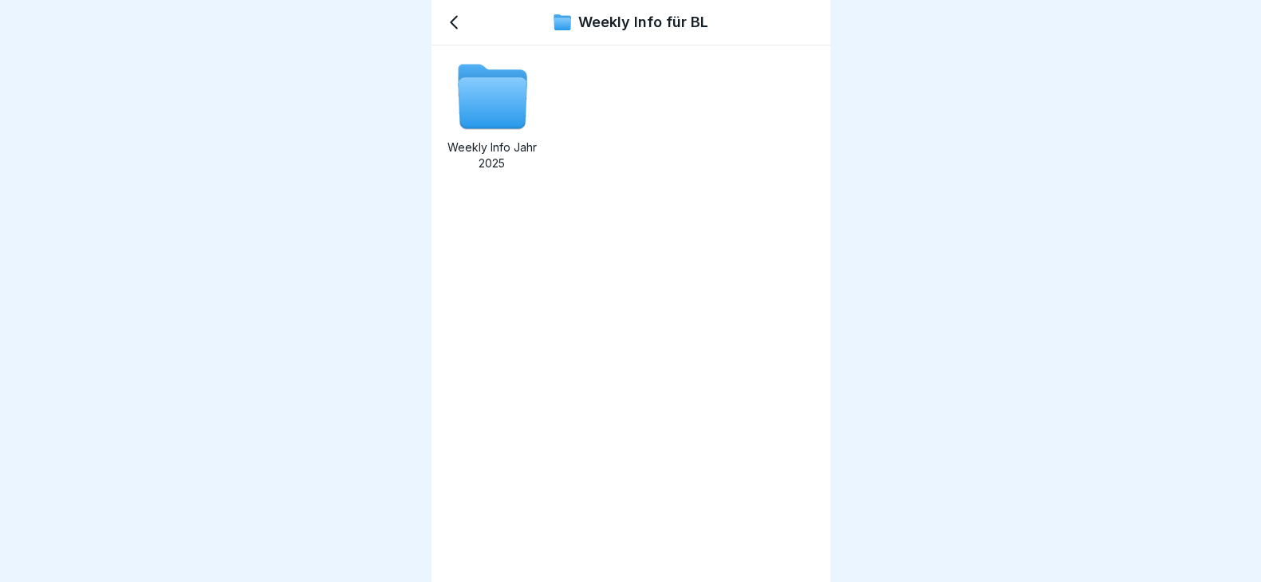
click at [475, 78] on icon at bounding box center [492, 103] width 69 height 51
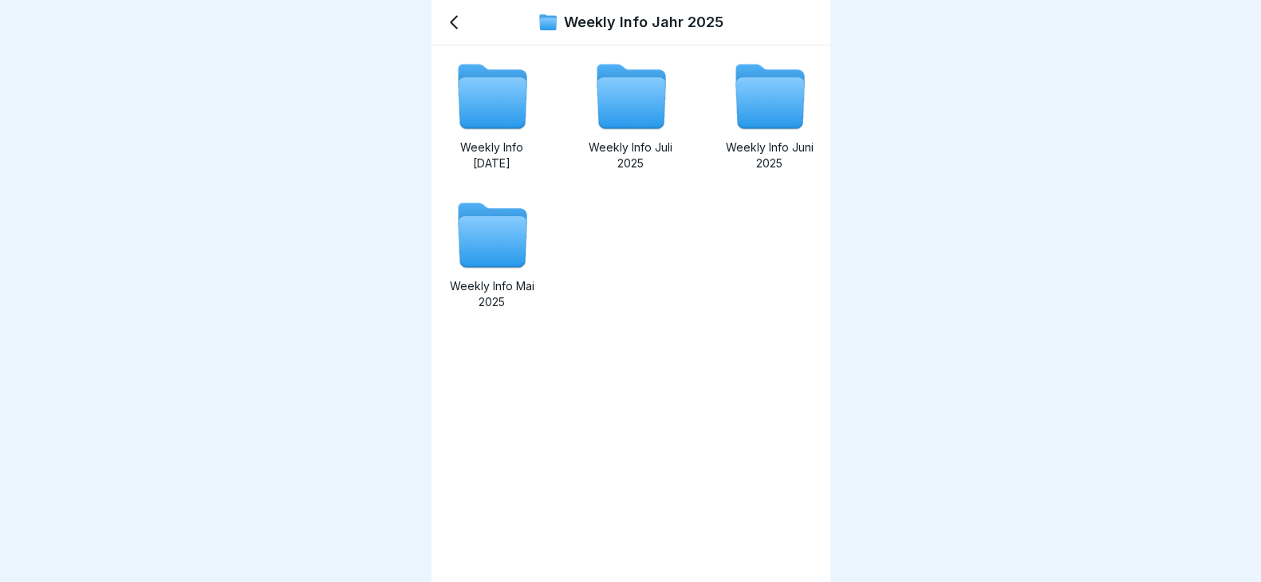
click at [467, 113] on icon at bounding box center [492, 103] width 69 height 51
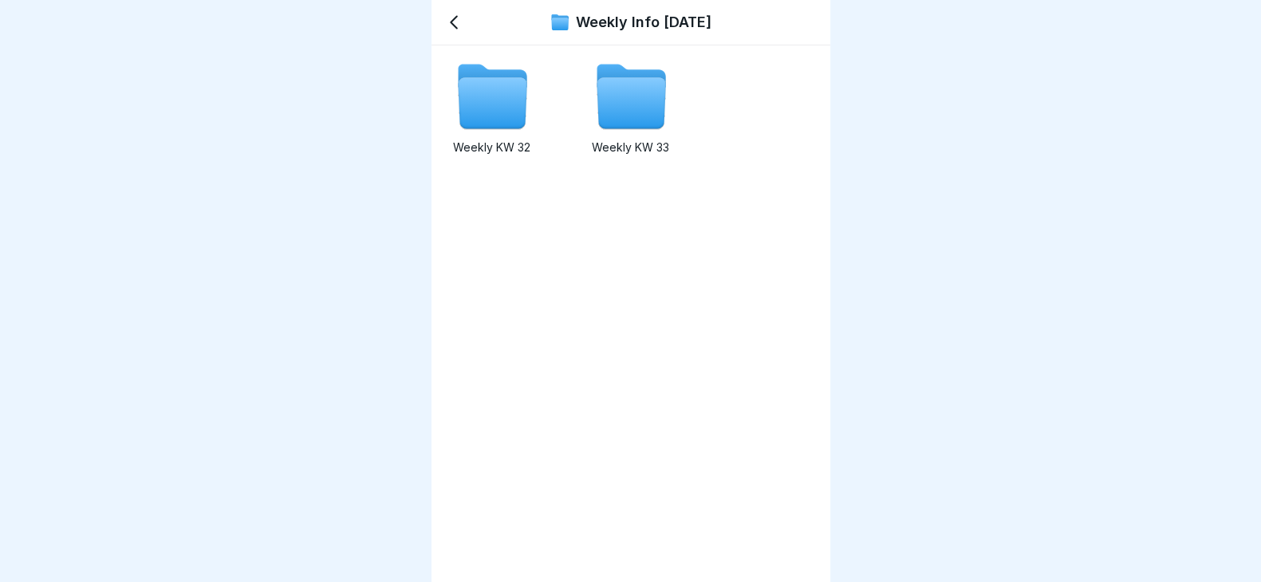
click at [597, 90] on icon at bounding box center [631, 103] width 69 height 51
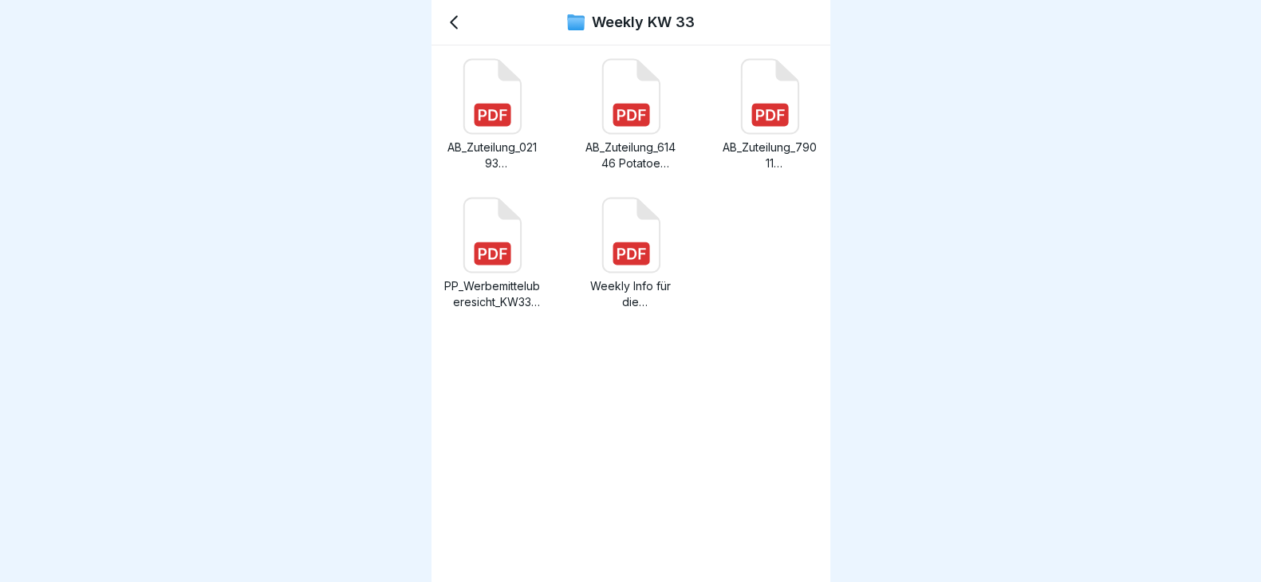
click at [491, 137] on div "AB_Zuteilung_02193 Flaschentomate ZERO.pdf" at bounding box center [492, 114] width 96 height 113
click at [622, 245] on rect at bounding box center [631, 253] width 37 height 23
click at [459, 24] on icon at bounding box center [453, 22] width 19 height 19
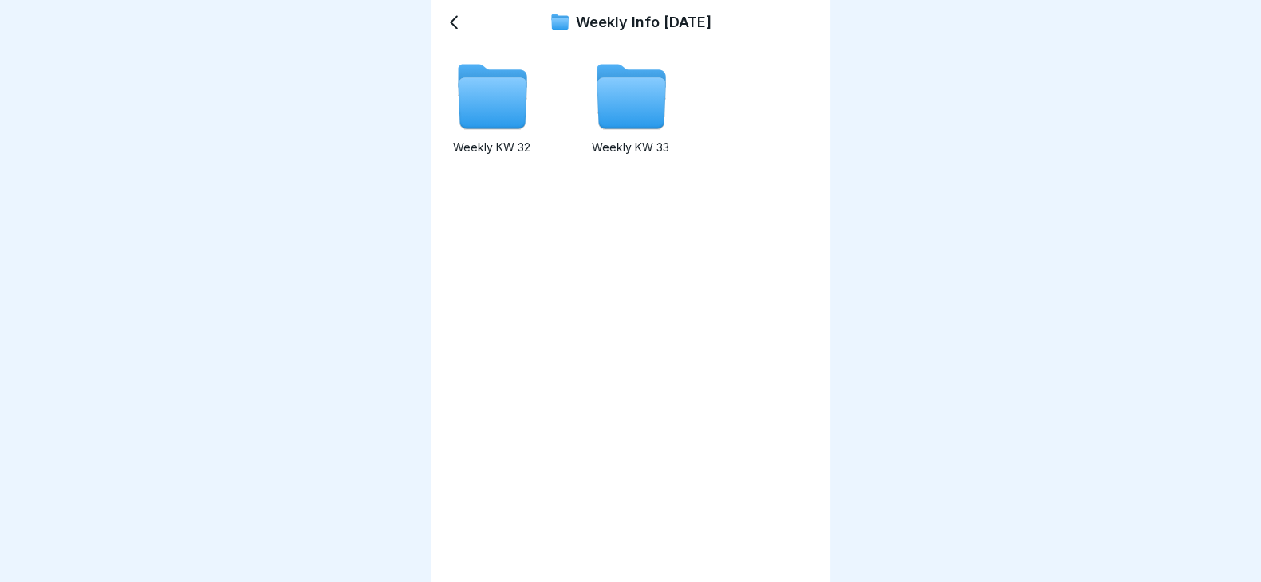
click at [475, 114] on icon at bounding box center [492, 103] width 69 height 51
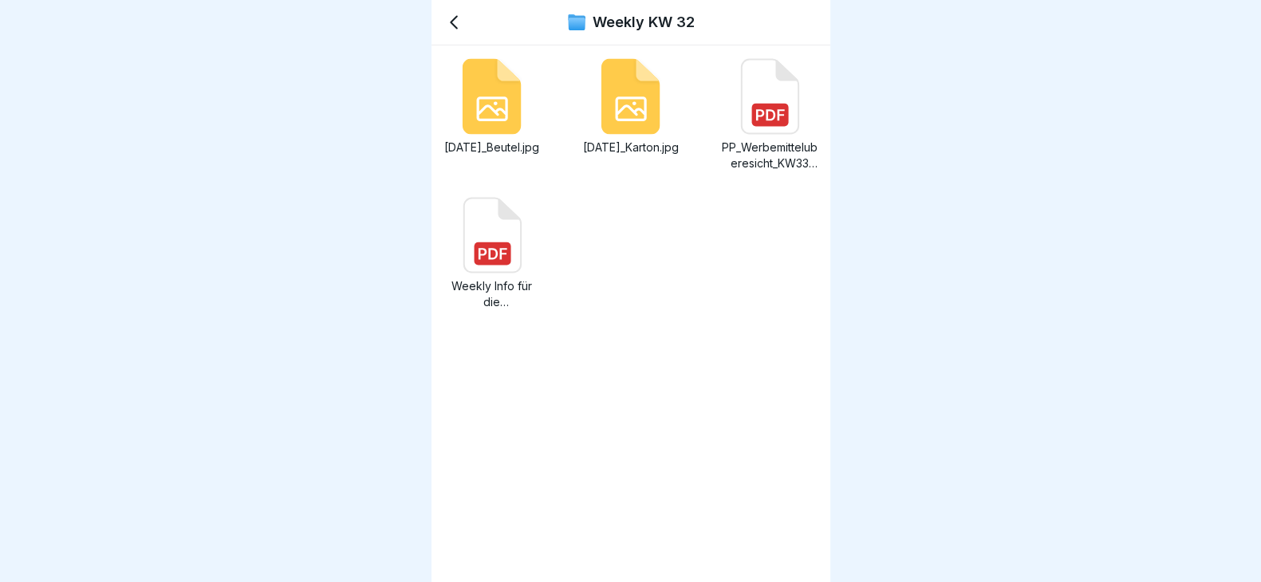
click at [471, 248] on icon at bounding box center [491, 236] width 57 height 74
click at [451, 22] on icon at bounding box center [454, 23] width 6 height 12
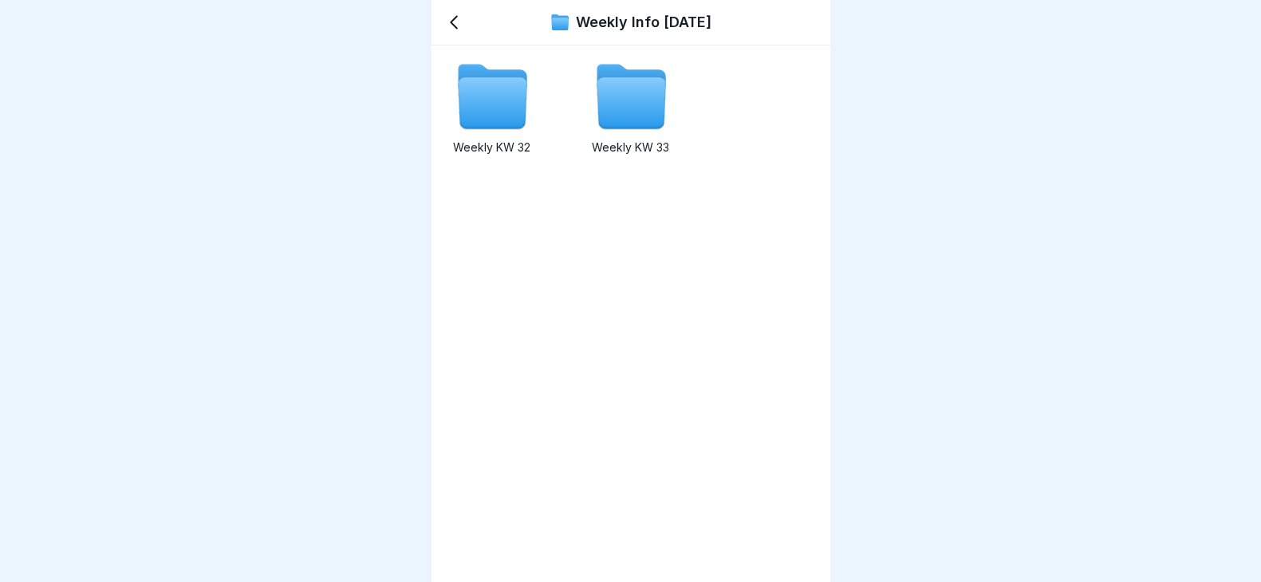
click at [468, 18] on div "Weekly Info [DATE]" at bounding box center [630, 22] width 399 height 45
click at [455, 24] on icon at bounding box center [453, 22] width 19 height 19
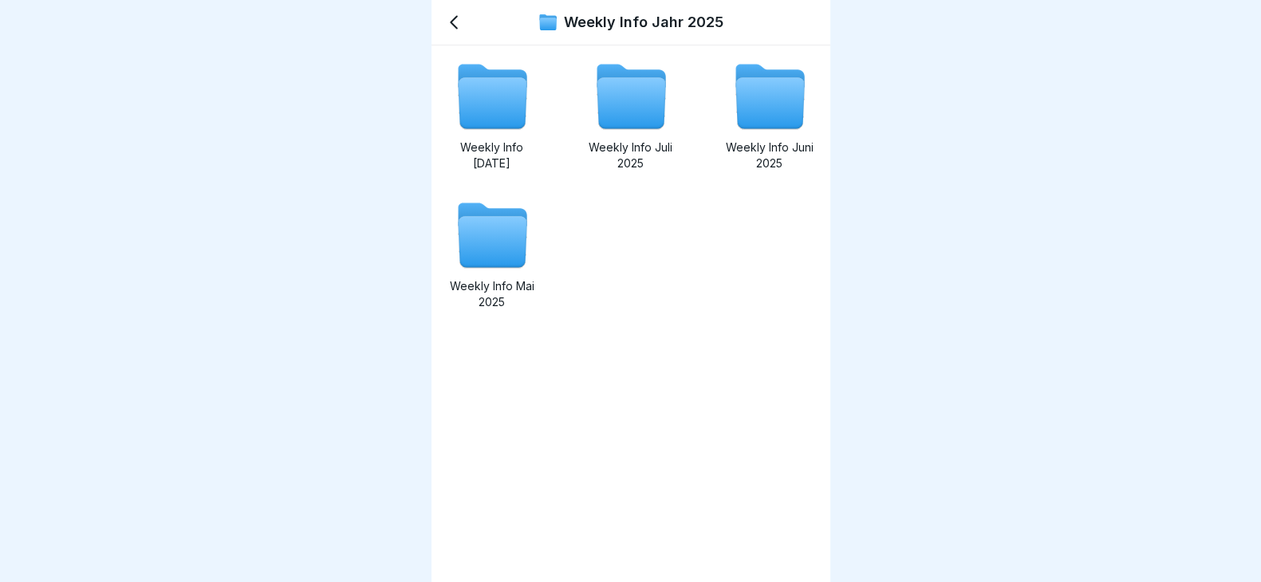
click at [451, 22] on icon at bounding box center [454, 23] width 6 height 12
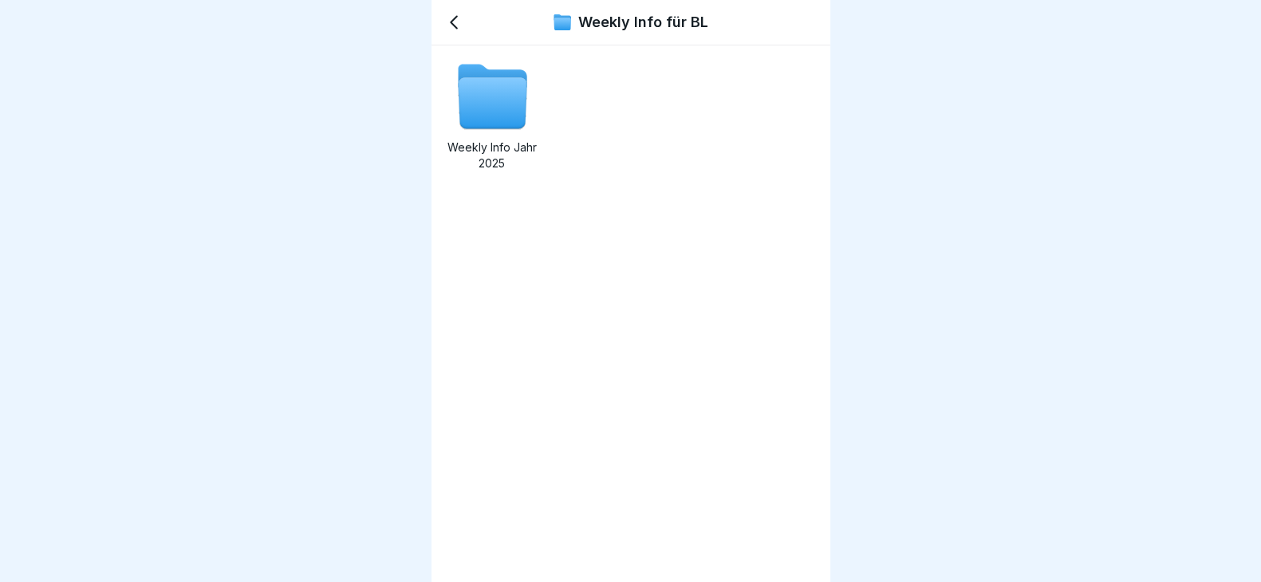
click at [451, 22] on icon at bounding box center [454, 23] width 6 height 12
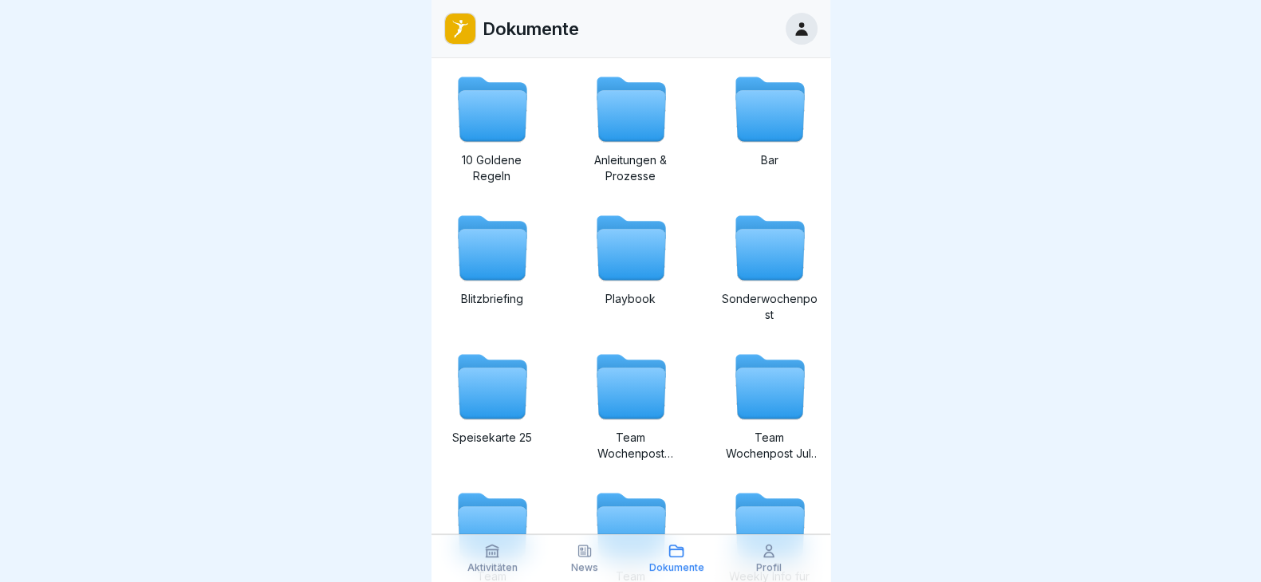
click at [450, 22] on img at bounding box center [460, 29] width 30 height 30
click at [475, 561] on div "Aktivitäten" at bounding box center [493, 558] width 85 height 30
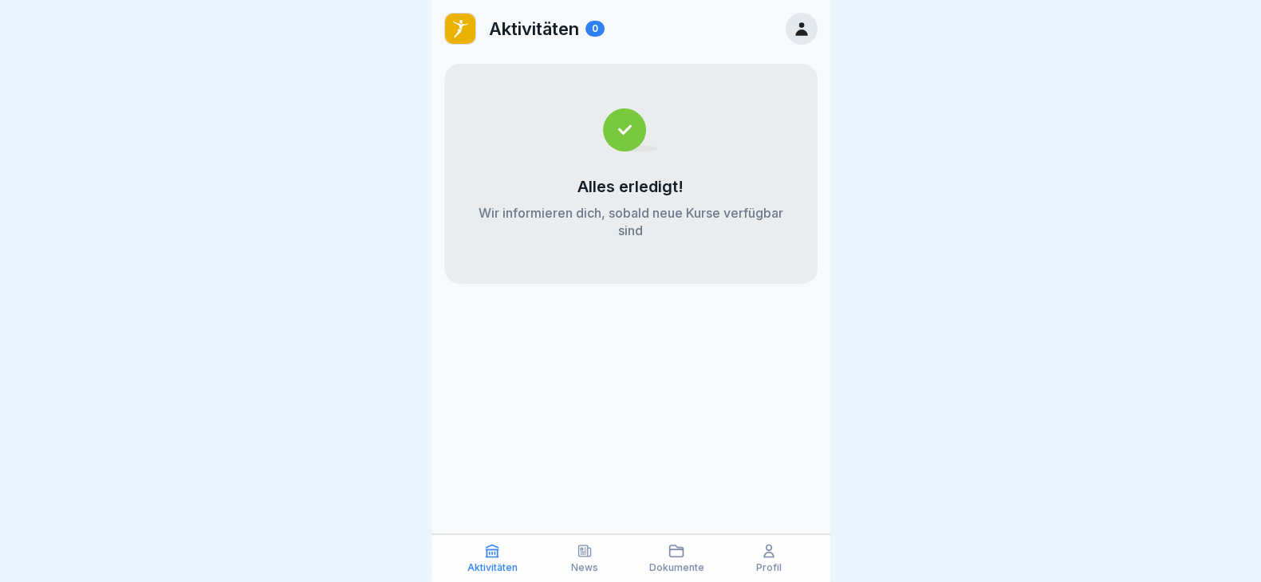
click at [579, 558] on icon at bounding box center [585, 551] width 16 height 16
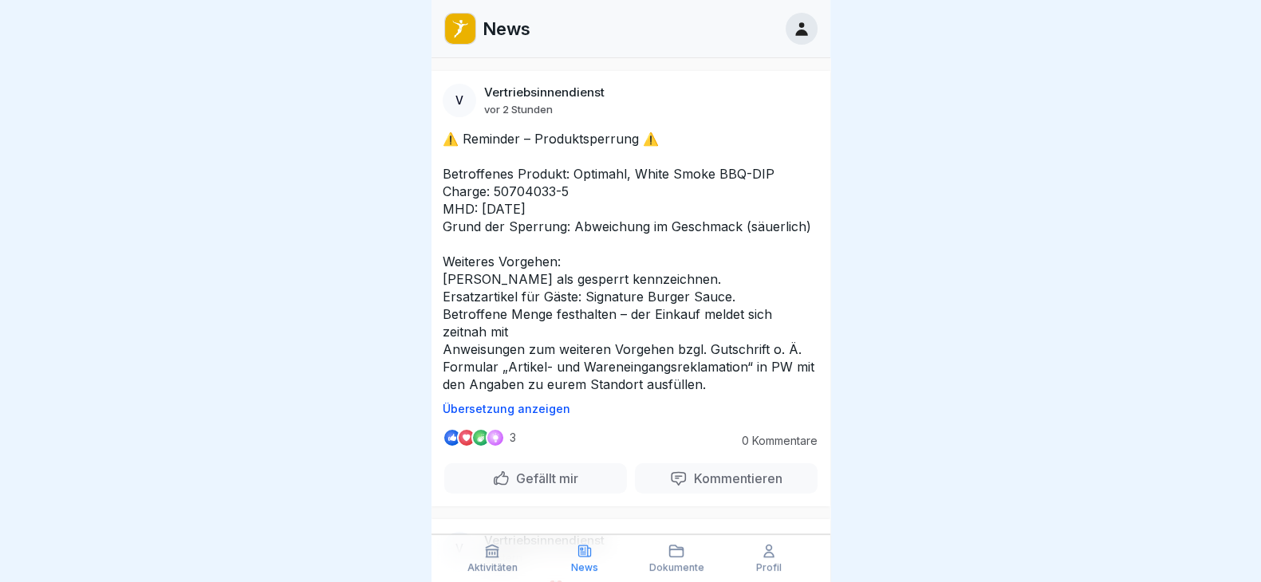
click at [897, 334] on div at bounding box center [630, 291] width 1261 height 582
